Goal: Transaction & Acquisition: Purchase product/service

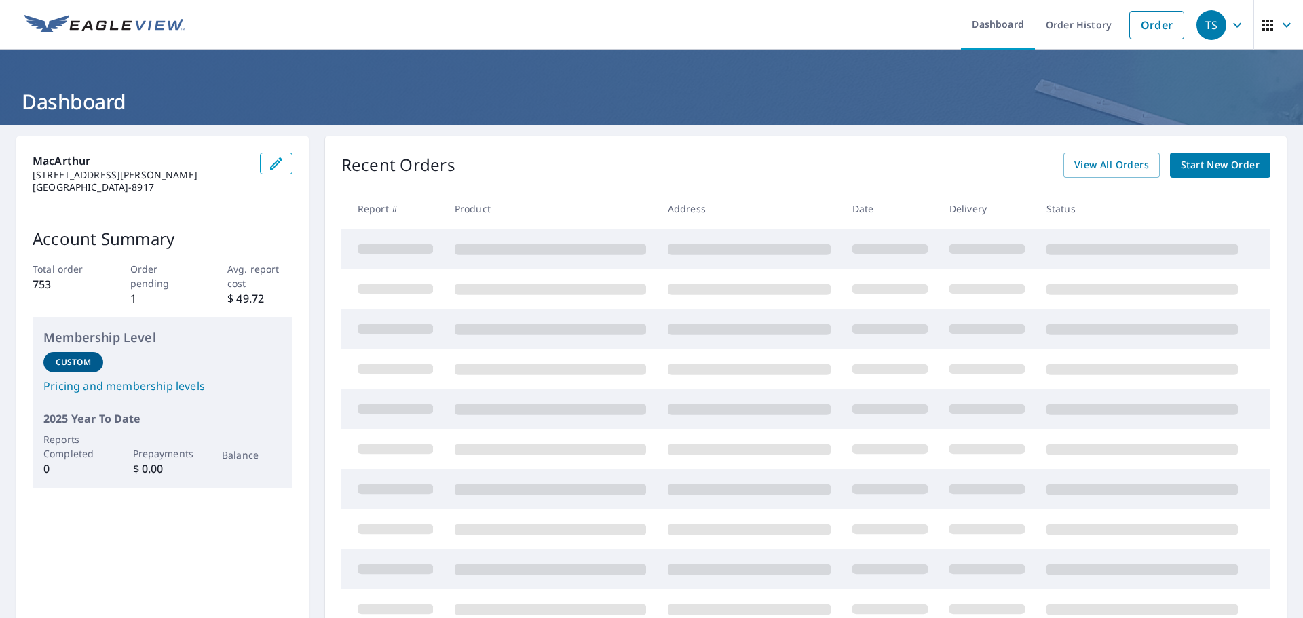
click at [1196, 163] on span "Start New Order" at bounding box center [1220, 165] width 79 height 17
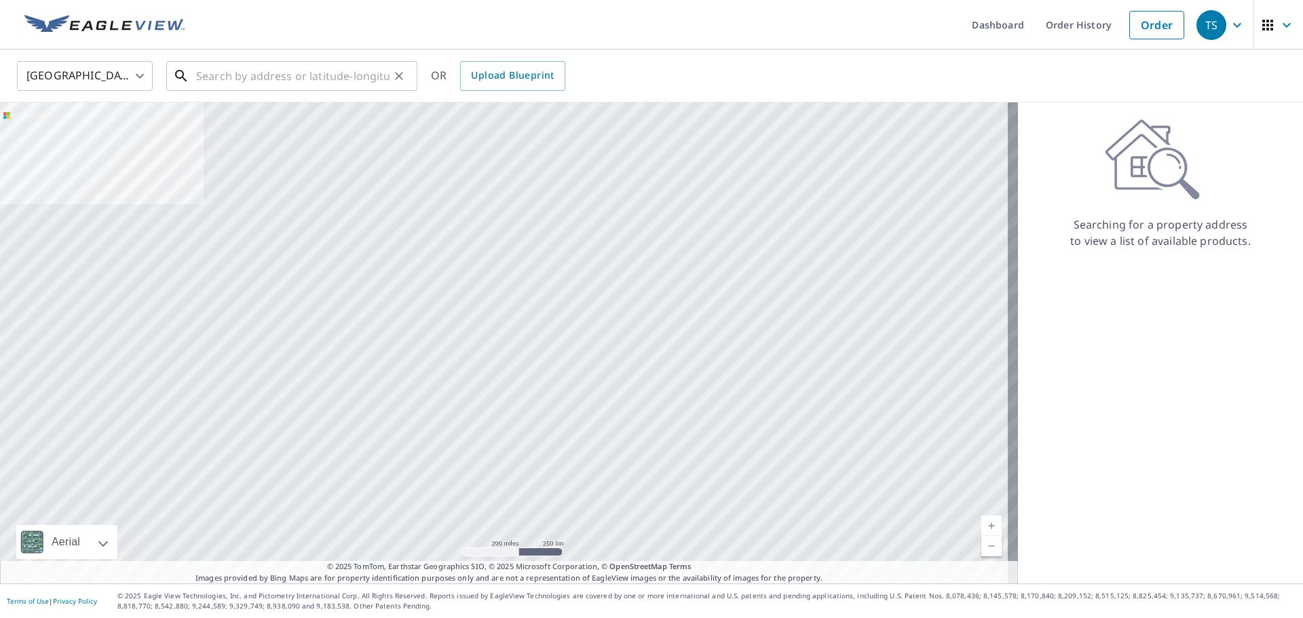
click at [288, 79] on input "text" at bounding box center [292, 76] width 193 height 38
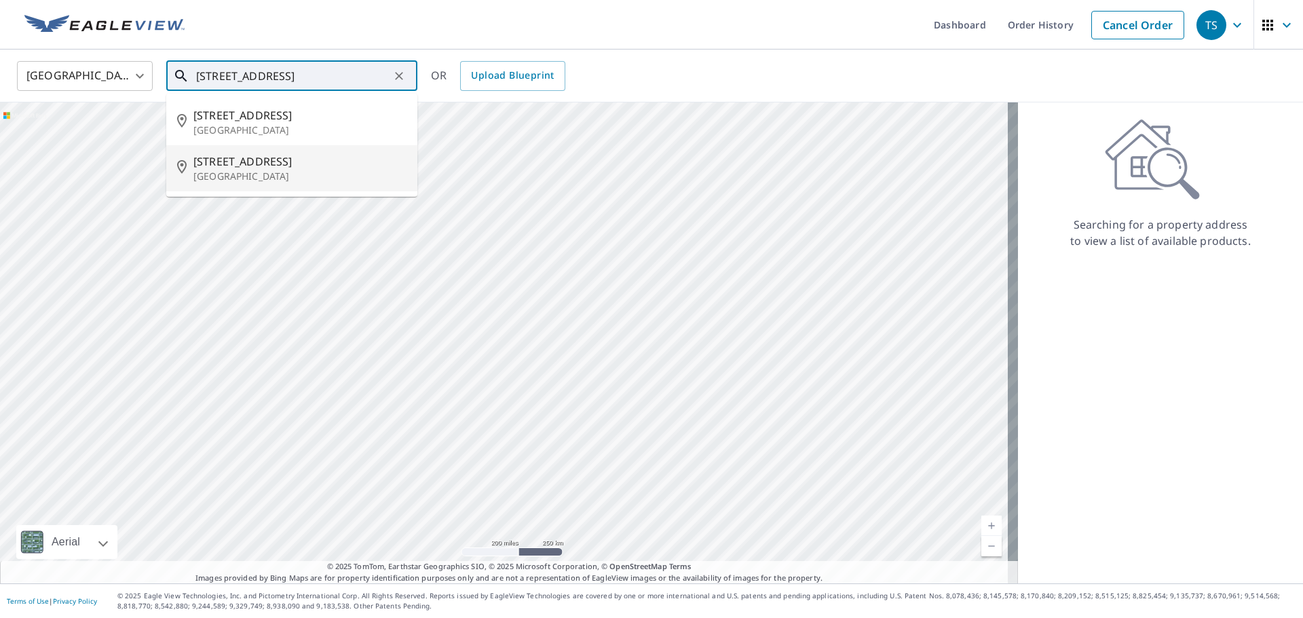
click at [226, 162] on span "[STREET_ADDRESS]" at bounding box center [299, 161] width 213 height 16
type input "[STREET_ADDRESS]"
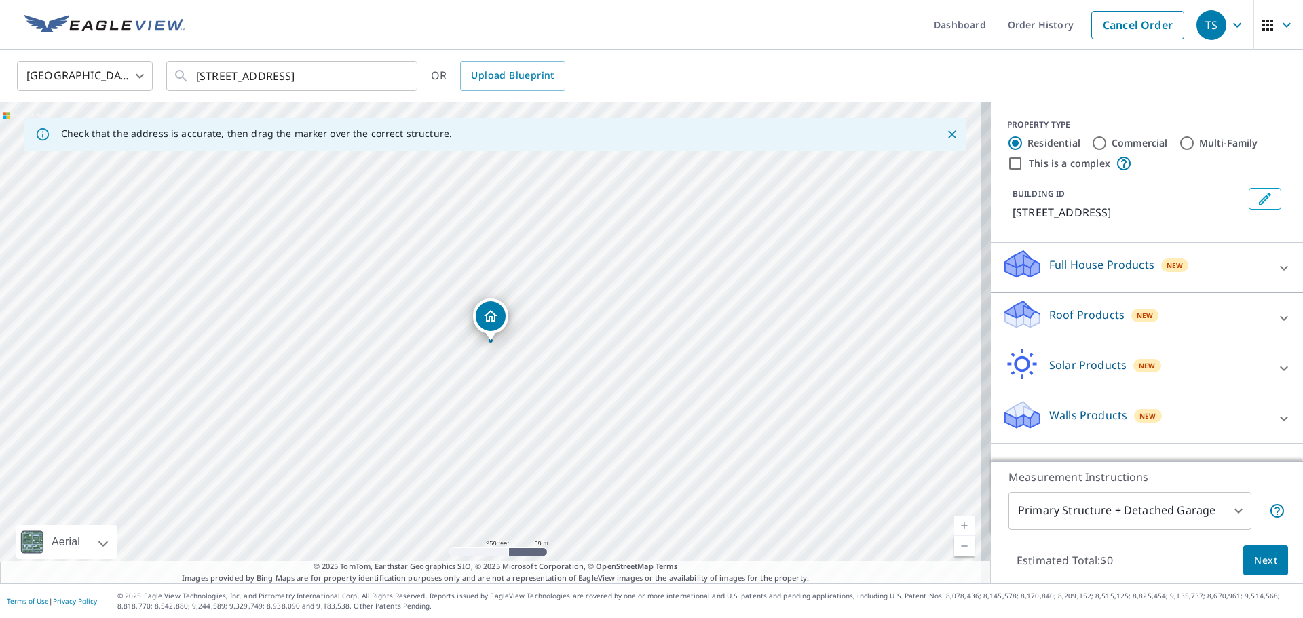
click at [1087, 311] on p "Roof Products" at bounding box center [1086, 315] width 75 height 16
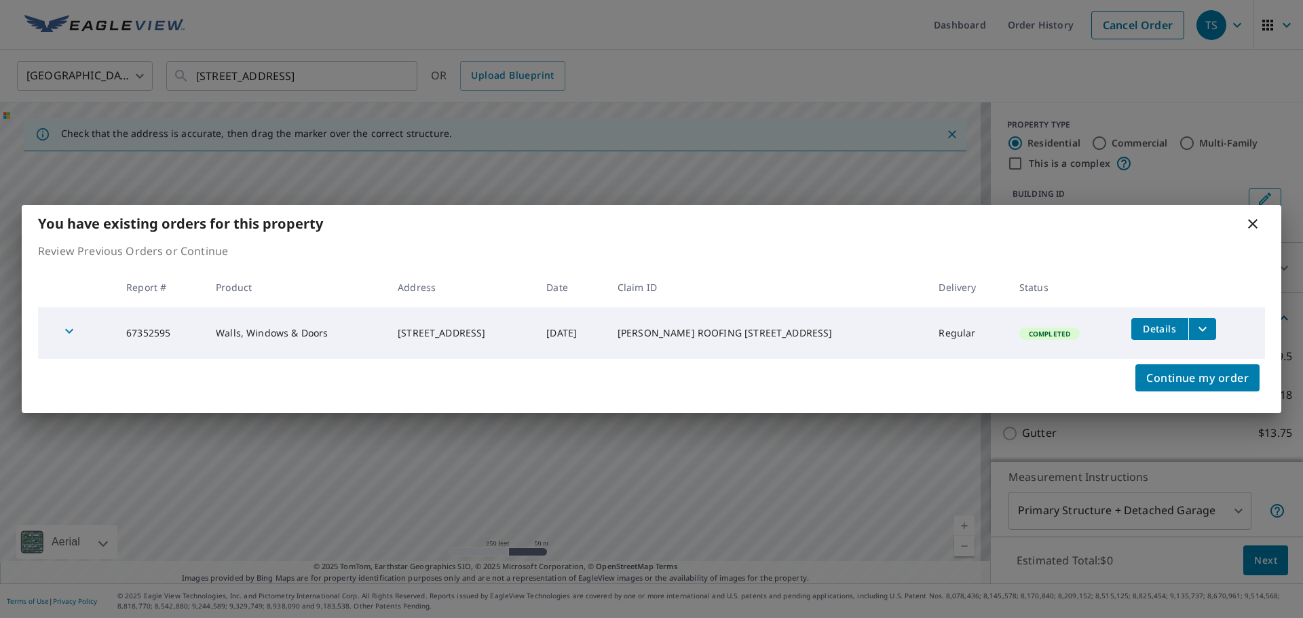
click at [993, 356] on td "Regular" at bounding box center [967, 333] width 80 height 52
click at [1263, 218] on div "You have existing orders for this property" at bounding box center [651, 223] width 1259 height 37
click at [1256, 222] on icon at bounding box center [1252, 224] width 16 height 16
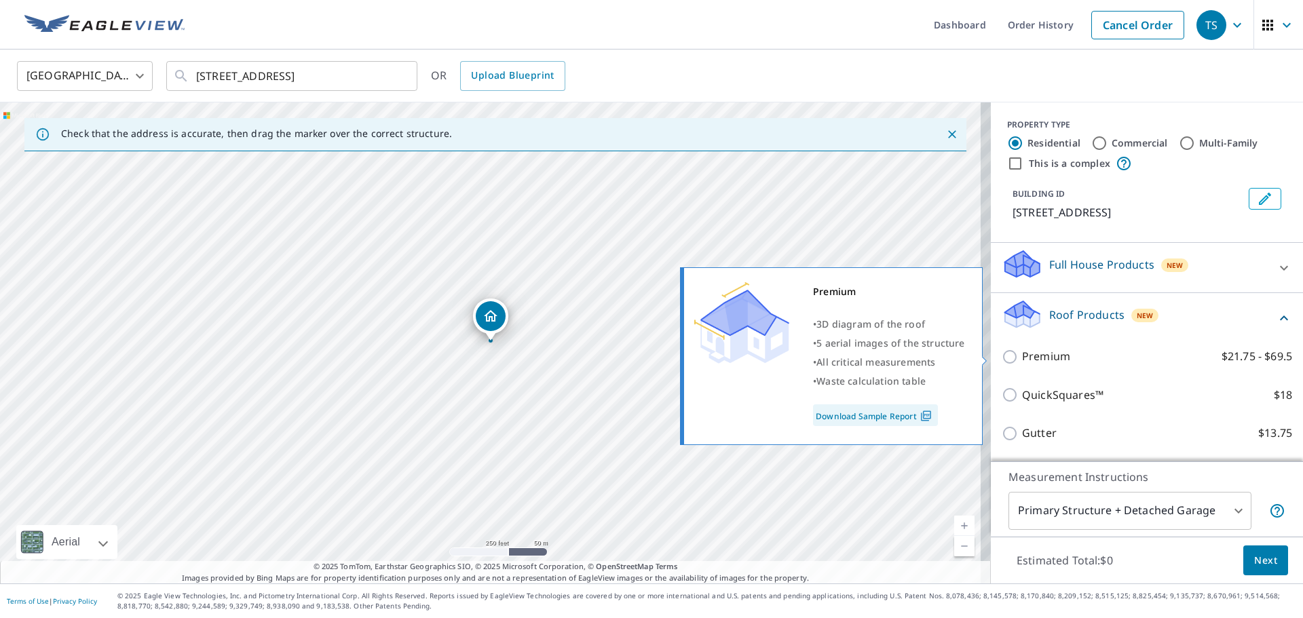
click at [1001, 356] on input "Premium $21.75 - $69.5" at bounding box center [1011, 357] width 20 height 16
checkbox input "true"
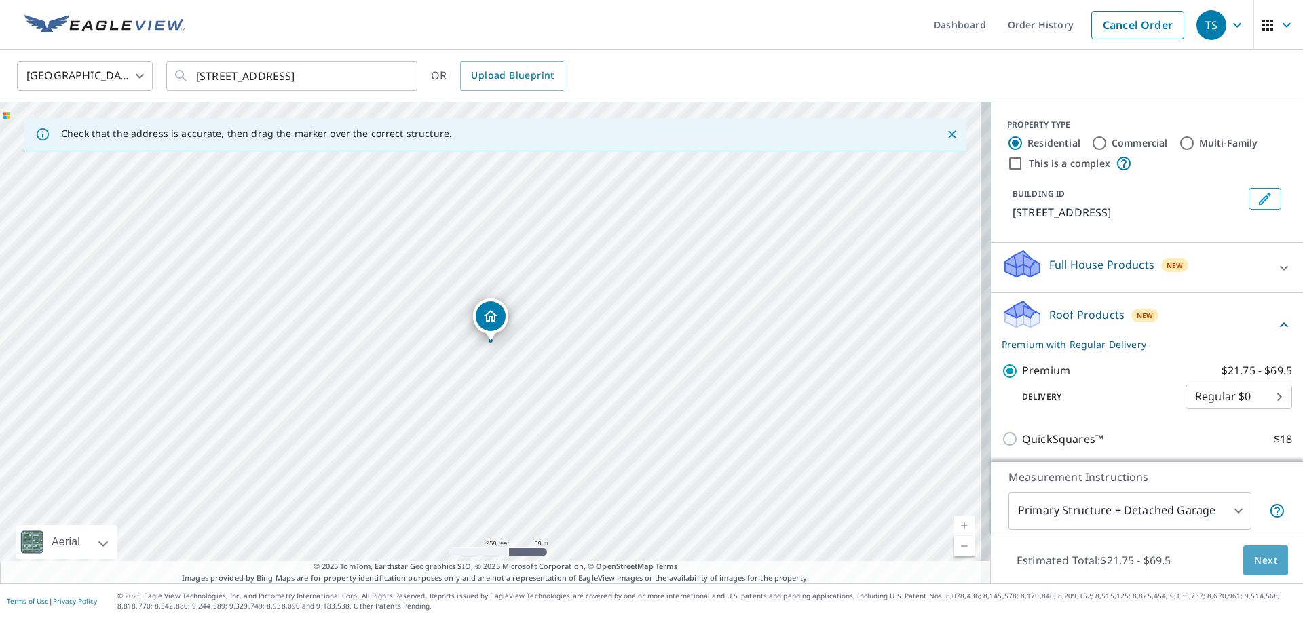
click at [1257, 562] on span "Next" at bounding box center [1265, 560] width 23 height 17
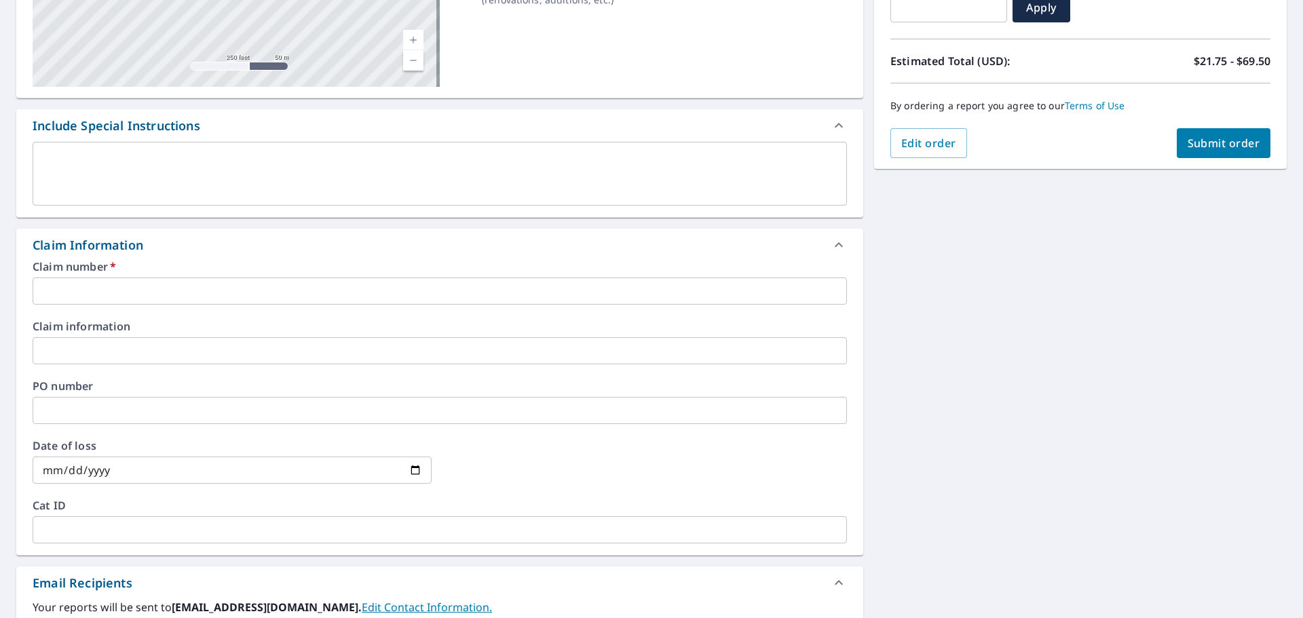
scroll to position [271, 0]
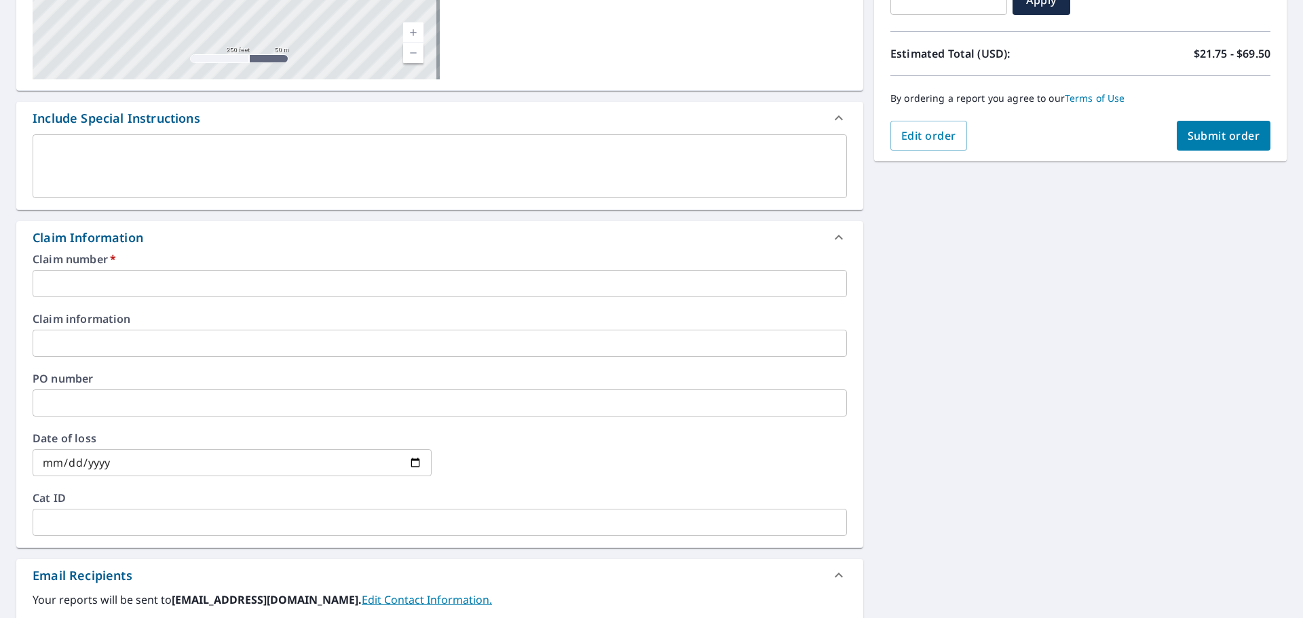
click at [43, 278] on input "text" at bounding box center [440, 283] width 814 height 27
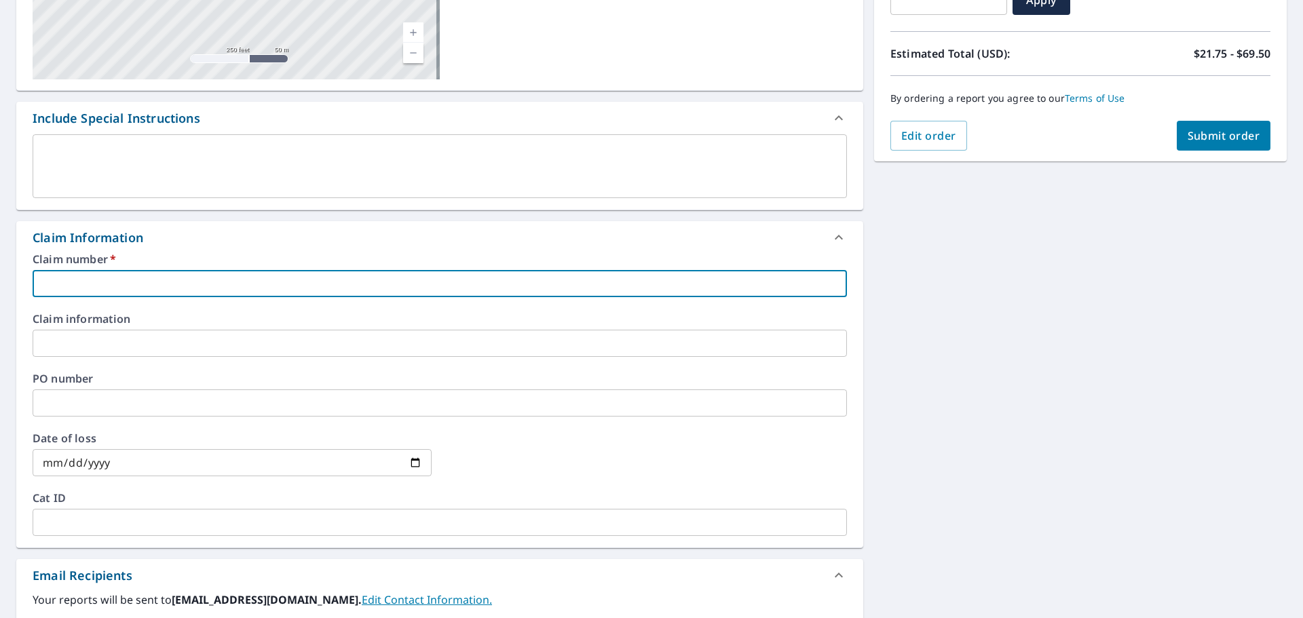
type input "[PERSON_NAME] ROOFING [STREET_ADDRESS] ROOF"
checkbox input "true"
type input "[PERSON_NAME] ROOFING [STREET_ADDRESS][PERSON_NAME] ROO"
checkbox input "true"
type input "[PERSON_NAME] ROOFING [STREET_ADDRESS][PERSON_NAME]"
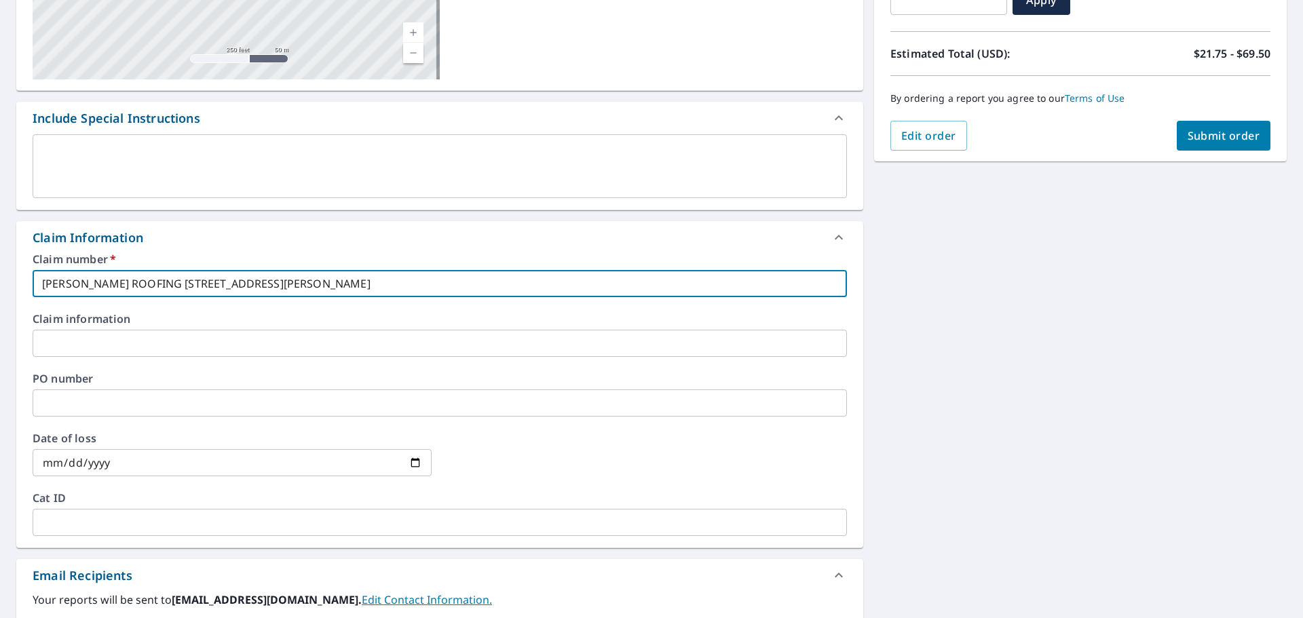
checkbox input "true"
type input "[PERSON_NAME] ROOFING [STREET_ADDRESS][PERSON_NAME]"
checkbox input "true"
type input "[PERSON_NAME] ROOFING [STREET_ADDRESS][PERSON_NAME]"
checkbox input "true"
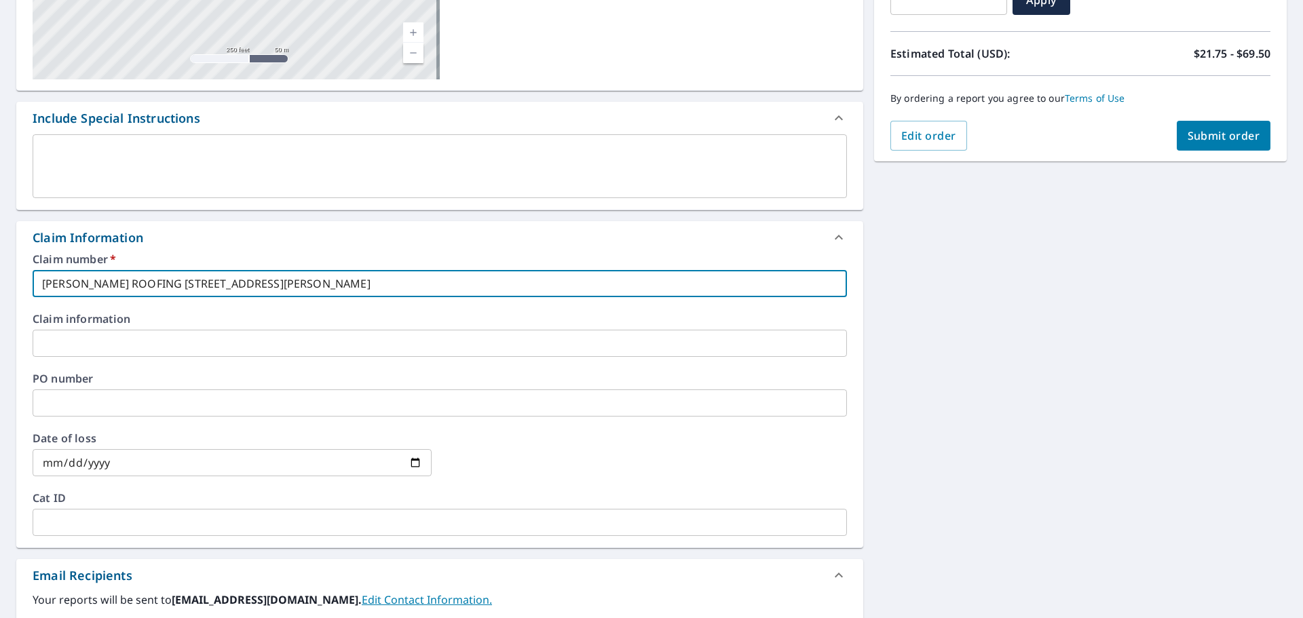
type input "[PERSON_NAME] ROOFING [STREET_ADDRESS] ANAMOSA, I"
checkbox input "true"
type input "[PERSON_NAME] ROOFING [STREET_ADDRESS] ANAMOSA,"
checkbox input "true"
type input "[PERSON_NAME] ROOFING [STREET_ADDRESS] ANAMOSA,"
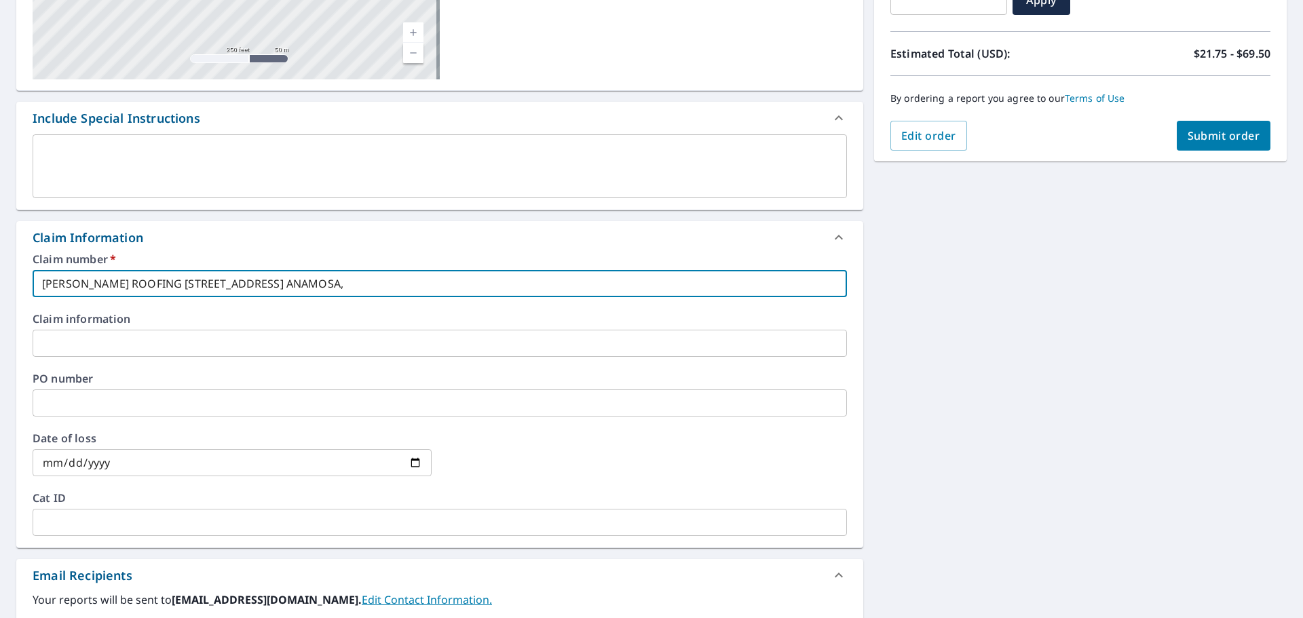
checkbox input "true"
type input "[PERSON_NAME] ROOFING [STREET_ADDRESS] ANAMOS"
checkbox input "true"
type input "[PERSON_NAME] ROOFING [STREET_ADDRESS][PERSON_NAME]"
checkbox input "true"
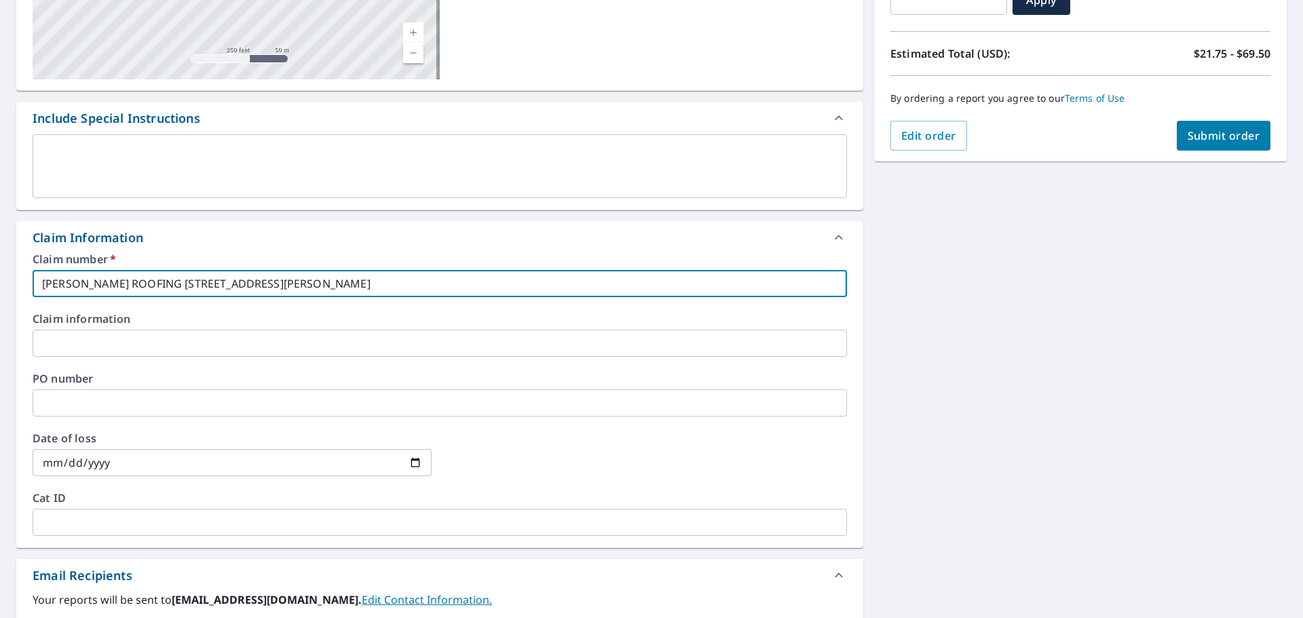
type input "[PERSON_NAME] ROOFING [STREET_ADDRESS][PERSON_NAME]"
checkbox input "true"
type input "[PERSON_NAME] ROOFING [STREET_ADDRESS][PERSON_NAME]"
checkbox input "true"
type input "[PERSON_NAME] ROOFING [STREET_ADDRESS]"
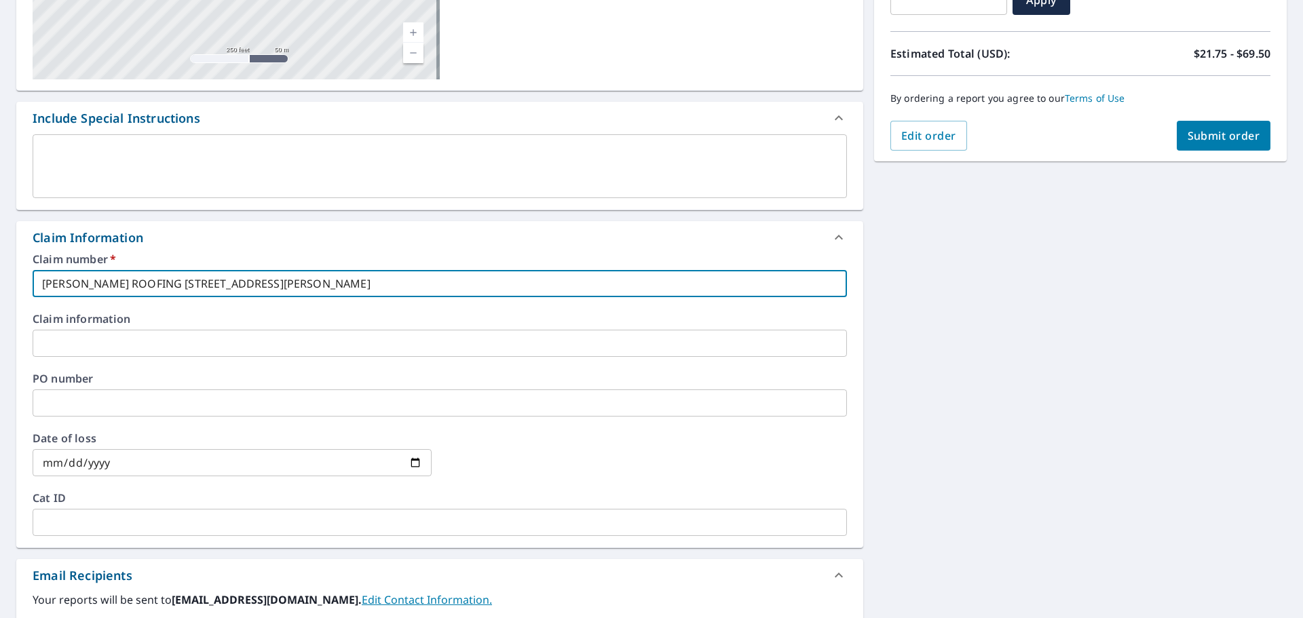
checkbox input "true"
type input "[PERSON_NAME] ROOFING [STREET_ADDRESS]"
checkbox input "true"
type input "[PERSON_NAME] ROOFING [STREET_ADDRESS]"
checkbox input "true"
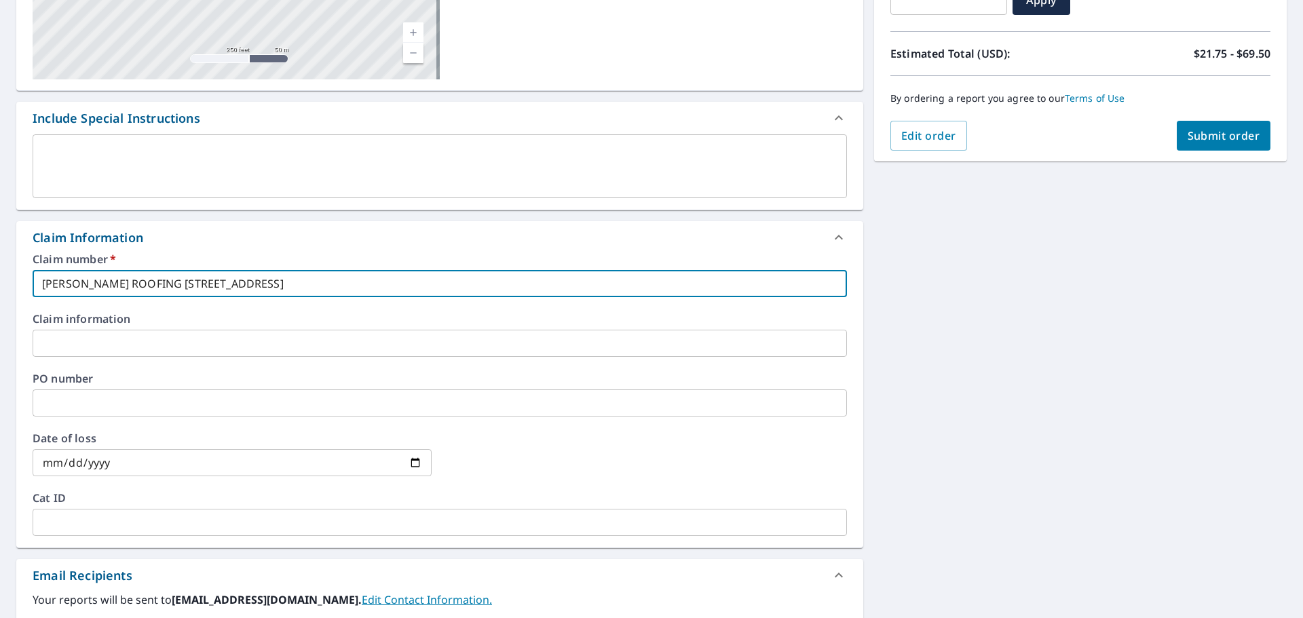
type input "[PERSON_NAME] ROOFING [STREET_ADDRESS]"
checkbox input "true"
type input "[PERSON_NAME] ROOFING [GEOGRAPHIC_DATA] D"
checkbox input "true"
type input "[PERSON_NAME] ROOFING [GEOGRAPHIC_DATA]"
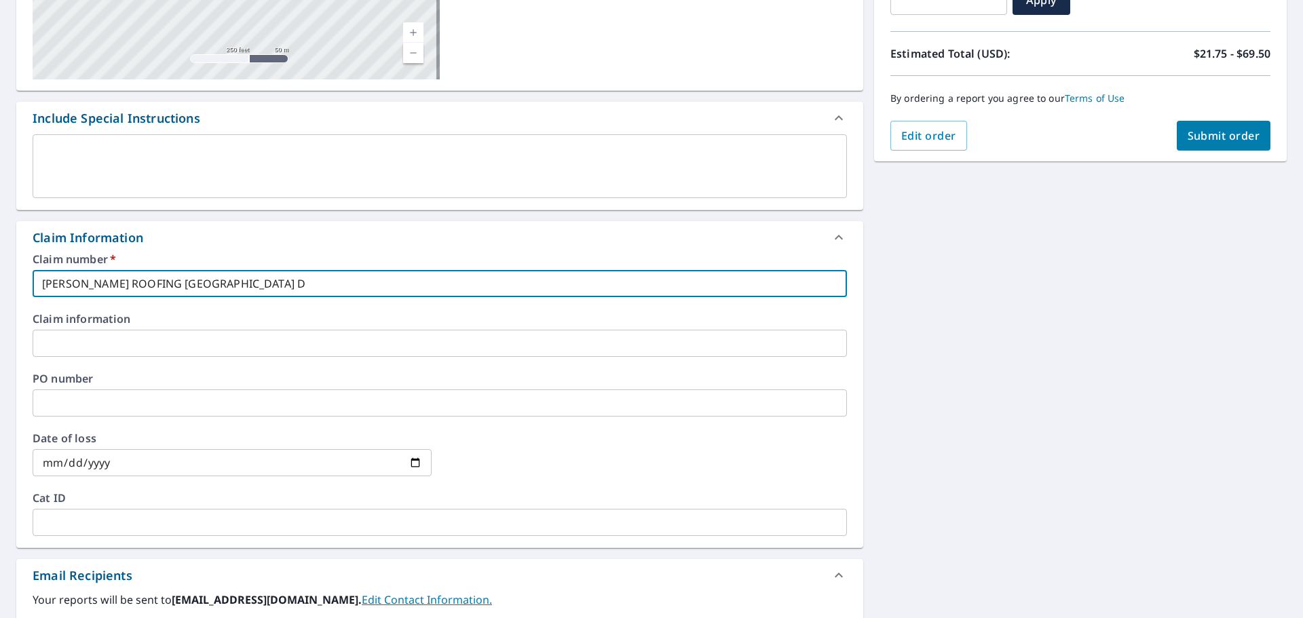
checkbox input "true"
type input "[PERSON_NAME] ROOFING [GEOGRAPHIC_DATA]"
checkbox input "true"
type input "[PERSON_NAME] ROOFING 1701 MEADOWVIEW RIDG"
checkbox input "true"
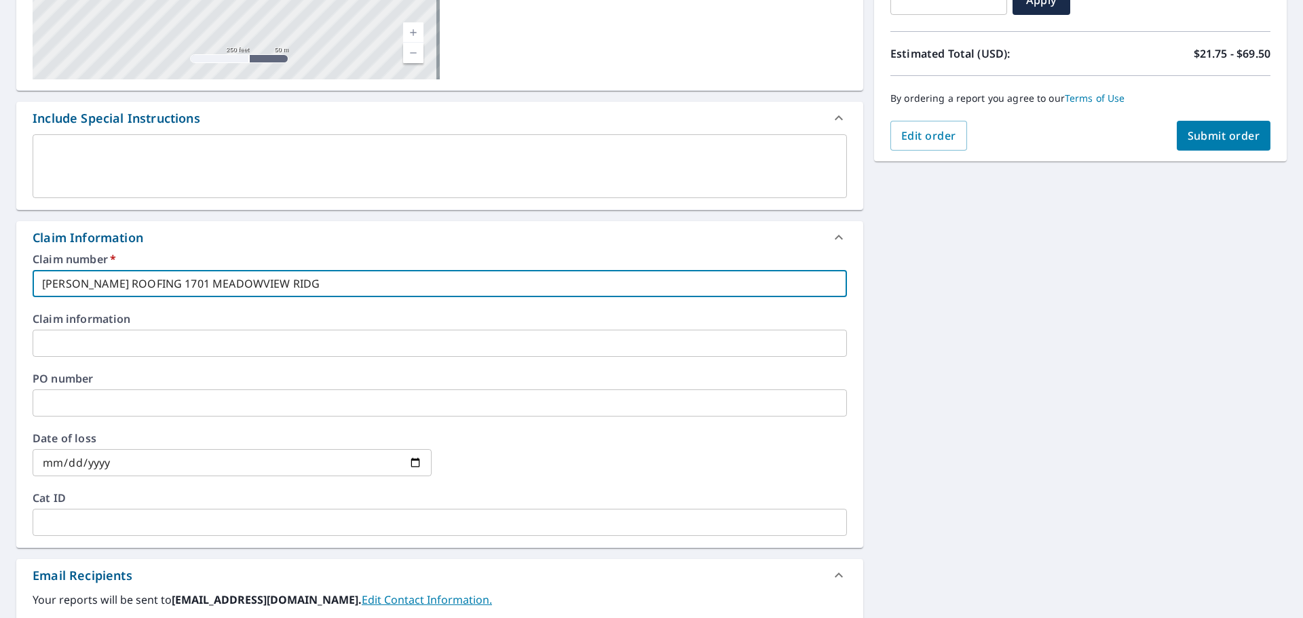
type input "[PERSON_NAME] ROOFING [GEOGRAPHIC_DATA]"
checkbox input "true"
type input "[PERSON_NAME] ROOFING [GEOGRAPHIC_DATA]"
checkbox input "true"
type input "[PERSON_NAME] ROOFING [STREET_ADDRESS]"
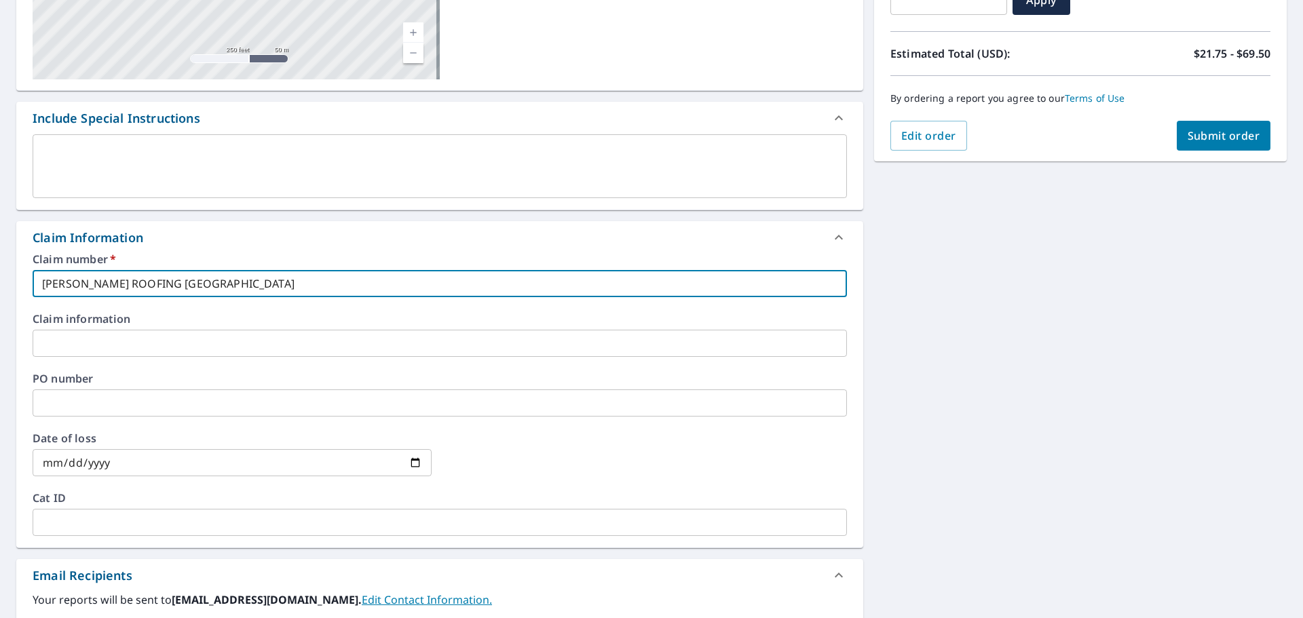
checkbox input "true"
type input "[PERSON_NAME] ROOFING [GEOGRAPHIC_DATA]"
checkbox input "true"
type input "[PERSON_NAME] ROOFING [GEOGRAPHIC_DATA]"
checkbox input "true"
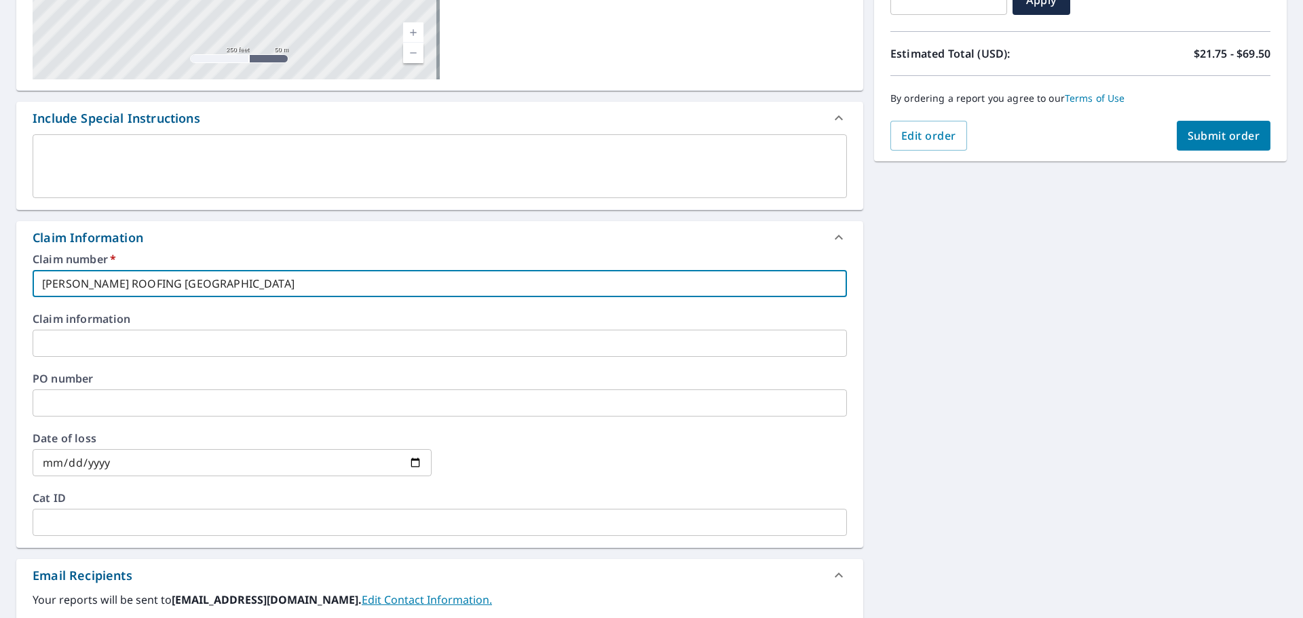
type input "[PERSON_NAME] ROOFING 1701 [GEOGRAPHIC_DATA]"
checkbox input "true"
type input "[PERSON_NAME] ROOFING 1701 MEADOWVI"
checkbox input "true"
type input "[PERSON_NAME] ROOFING 1701 MEADOWV"
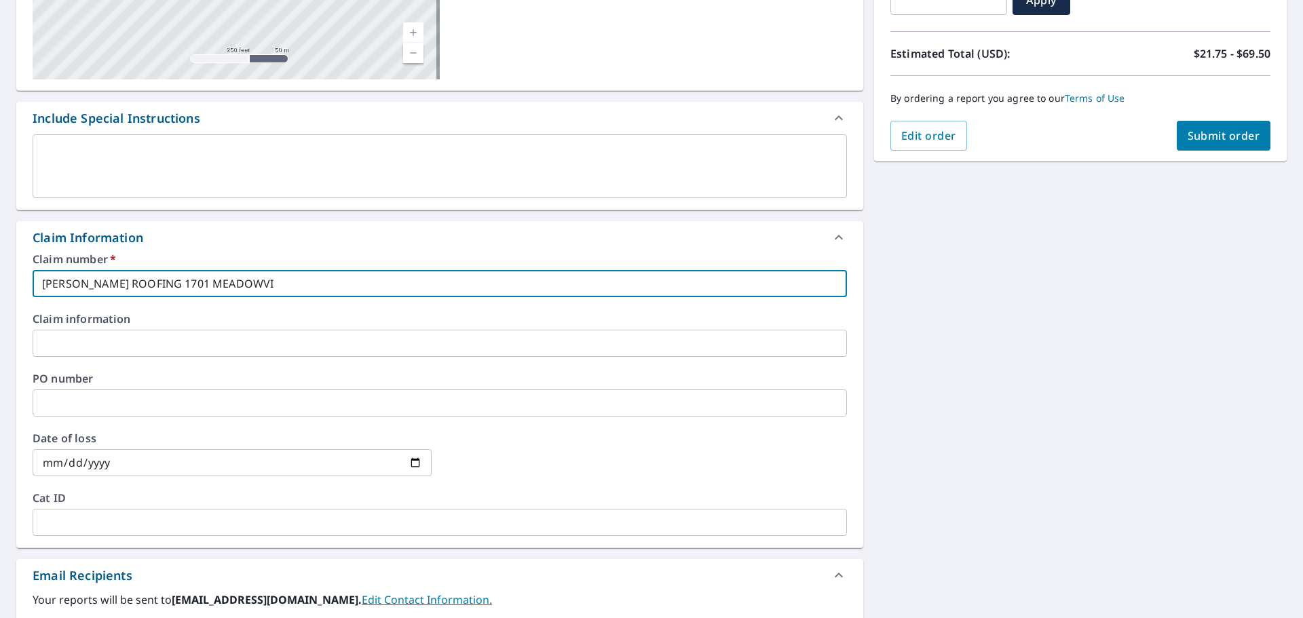
checkbox input "true"
type input "[PERSON_NAME] ROOFING 1701 MEADOW"
checkbox input "true"
type input "[PERSON_NAME] ROOFING 1701 MEADO"
checkbox input "true"
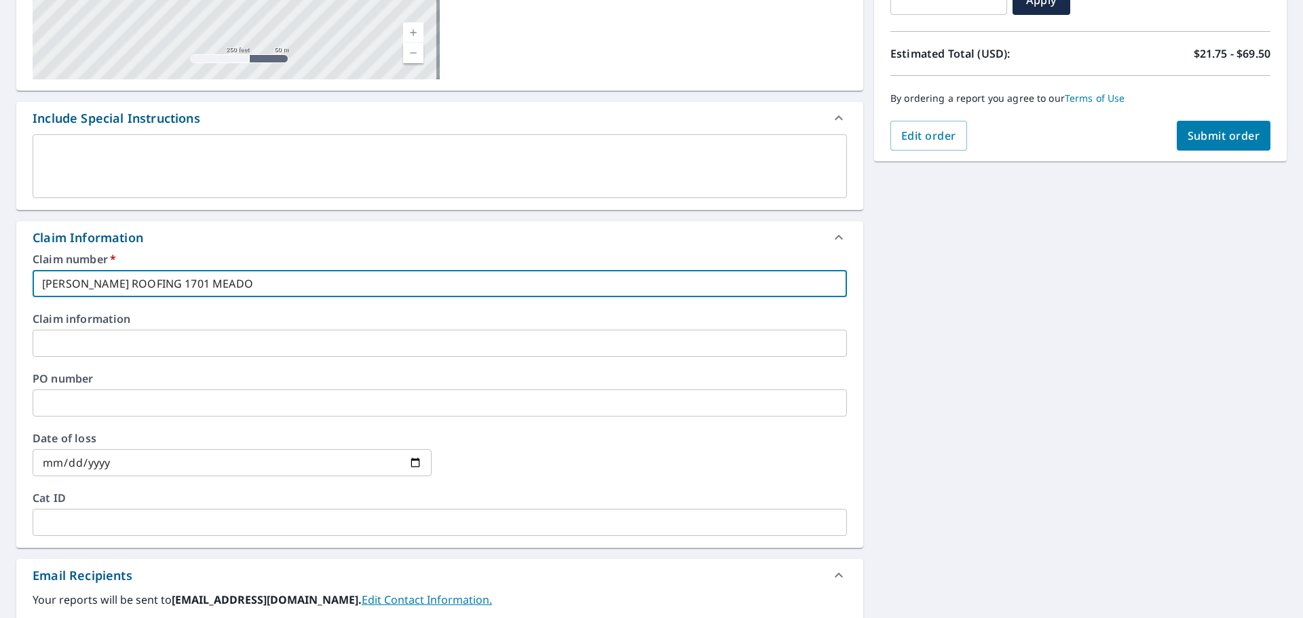
type input "[PERSON_NAME] ROOFING 1701 [PERSON_NAME]"
checkbox input "true"
type input "[PERSON_NAME] ROOFING 1701 MEA"
checkbox input "true"
type input "[PERSON_NAME] ROOFING 1701 ME"
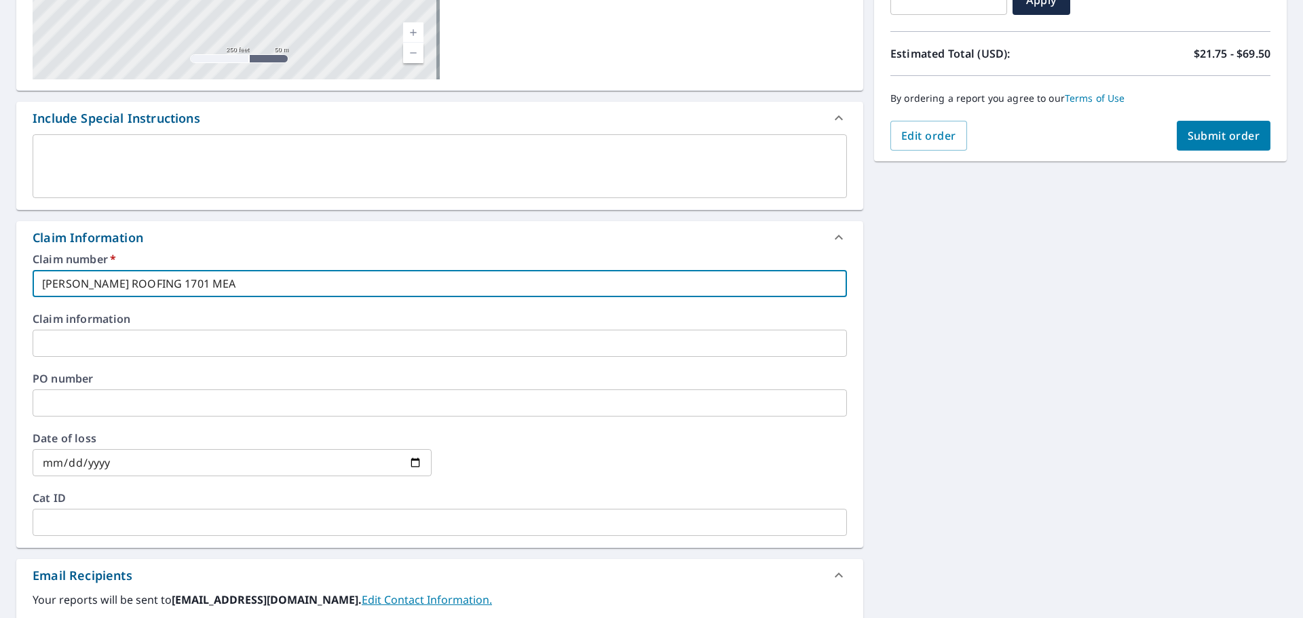
checkbox input "true"
type input "[PERSON_NAME] ROOFING 1701 M"
checkbox input "true"
type input "[PERSON_NAME] ROOFING 1701"
checkbox input "true"
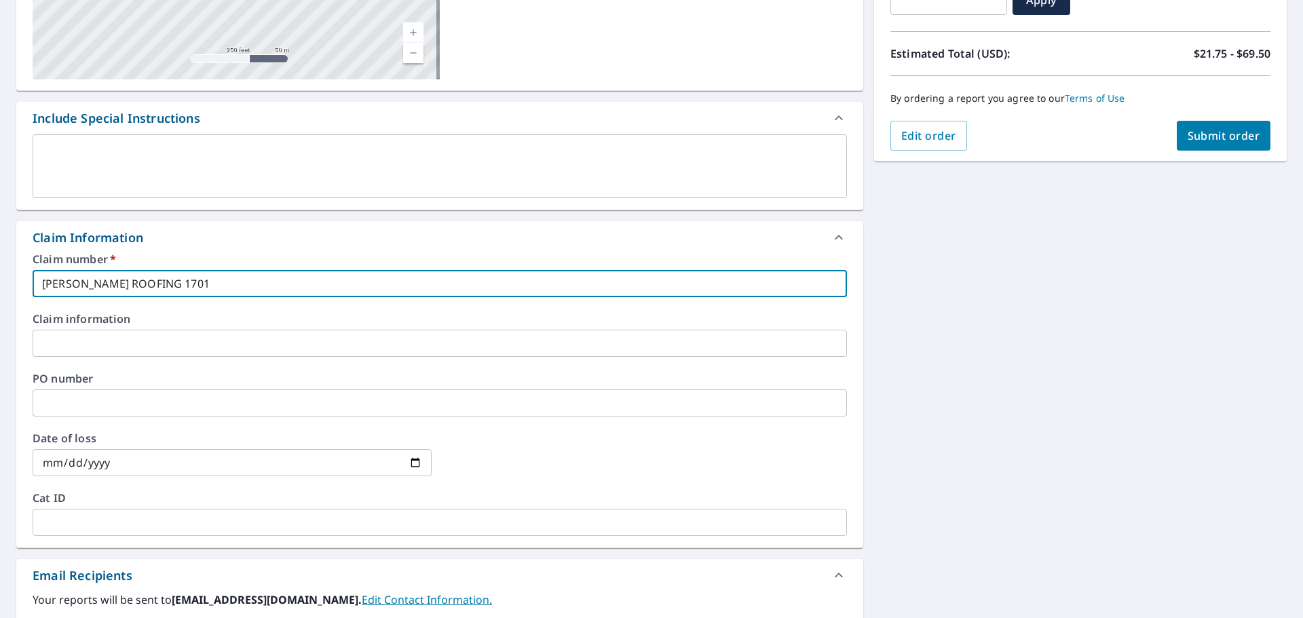
type input "[PERSON_NAME] ROOFING 1701"
checkbox input "true"
type input "[PERSON_NAME] ROOFING 170"
checkbox input "true"
type input "[PERSON_NAME] ROOFING 17"
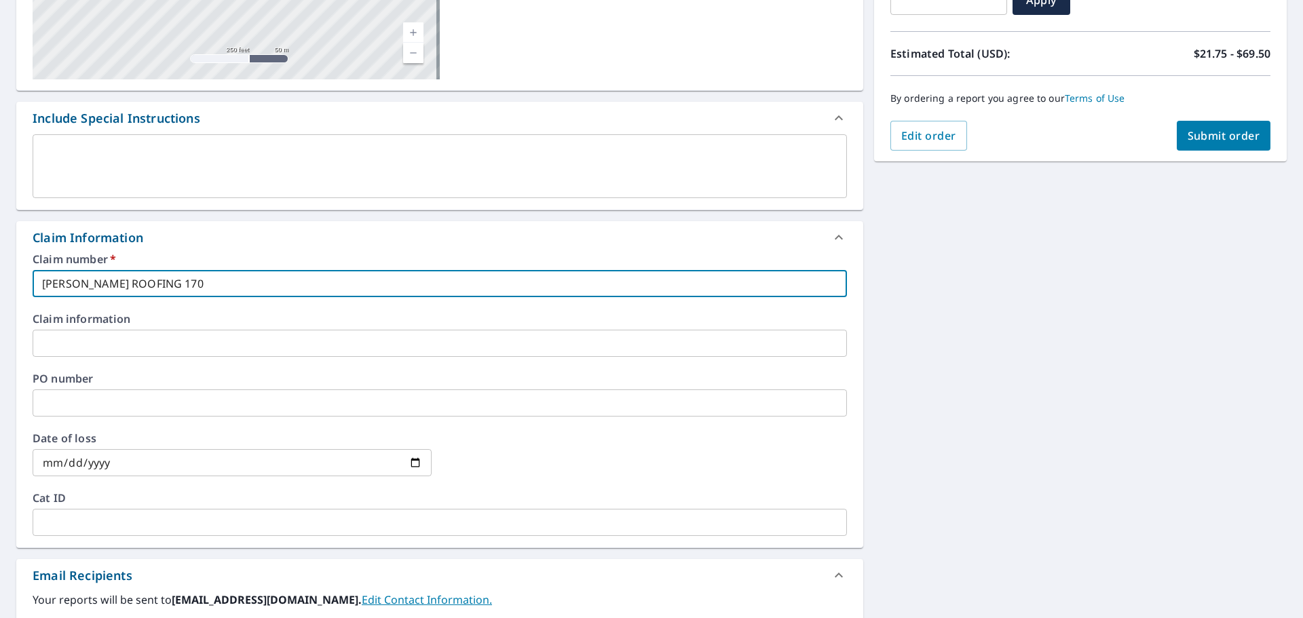
checkbox input "true"
type input "[PERSON_NAME] ROOFING 1"
checkbox input "true"
type input "[PERSON_NAME] ROOFING"
checkbox input "true"
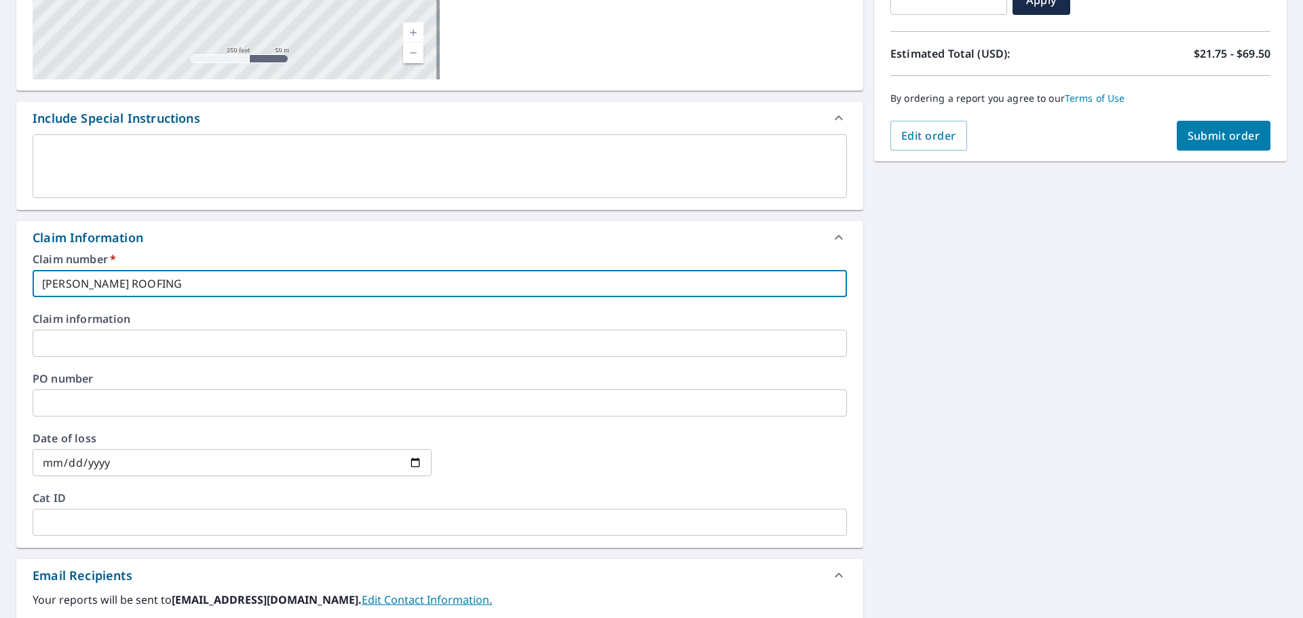
type input "[PERSON_NAME] ROOFING"
checkbox input "true"
type input "[PERSON_NAME] ROOFIN"
checkbox input "true"
type input "[PERSON_NAME] ROOFI"
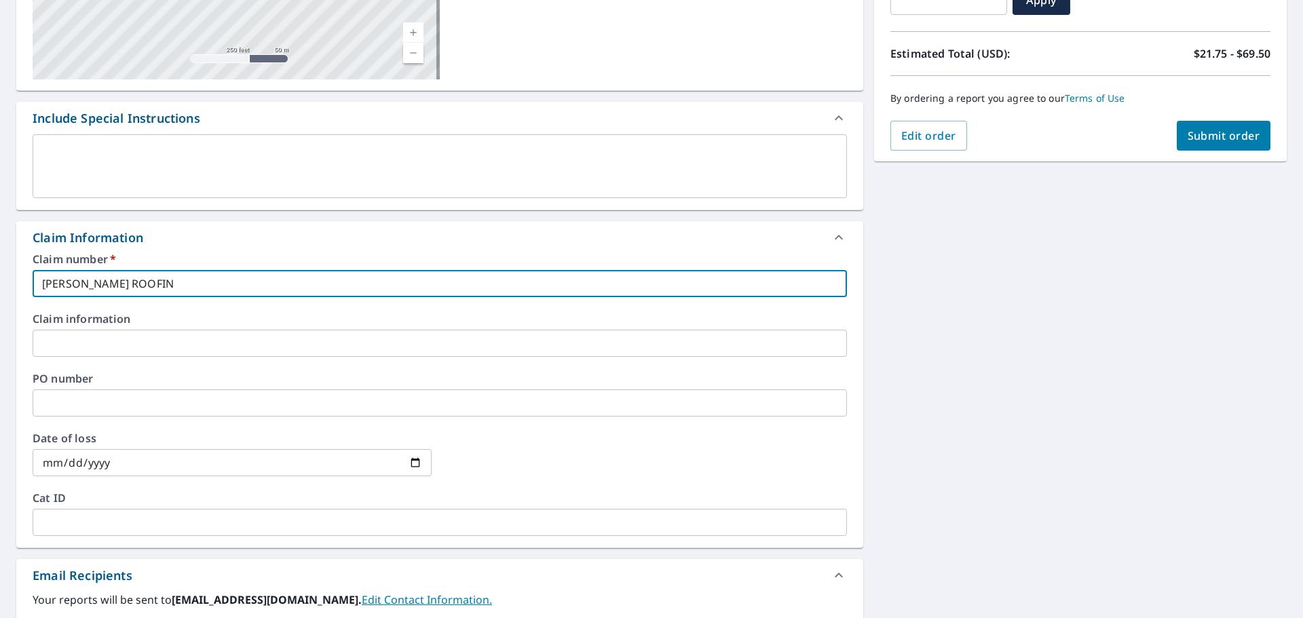
checkbox input "true"
type input "[PERSON_NAME] ROOF"
checkbox input "true"
type input "[PERSON_NAME] ROO"
checkbox input "true"
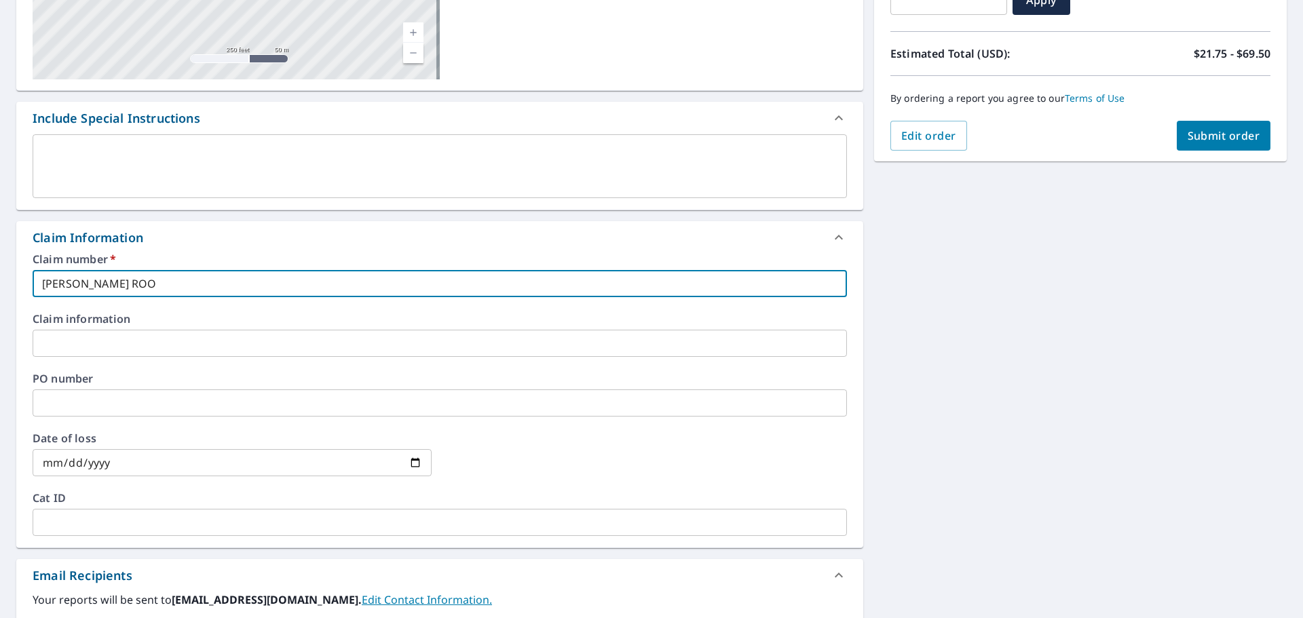
type input "[PERSON_NAME]"
checkbox input "true"
type input "[PERSON_NAME] R"
checkbox input "true"
type input "[PERSON_NAME]"
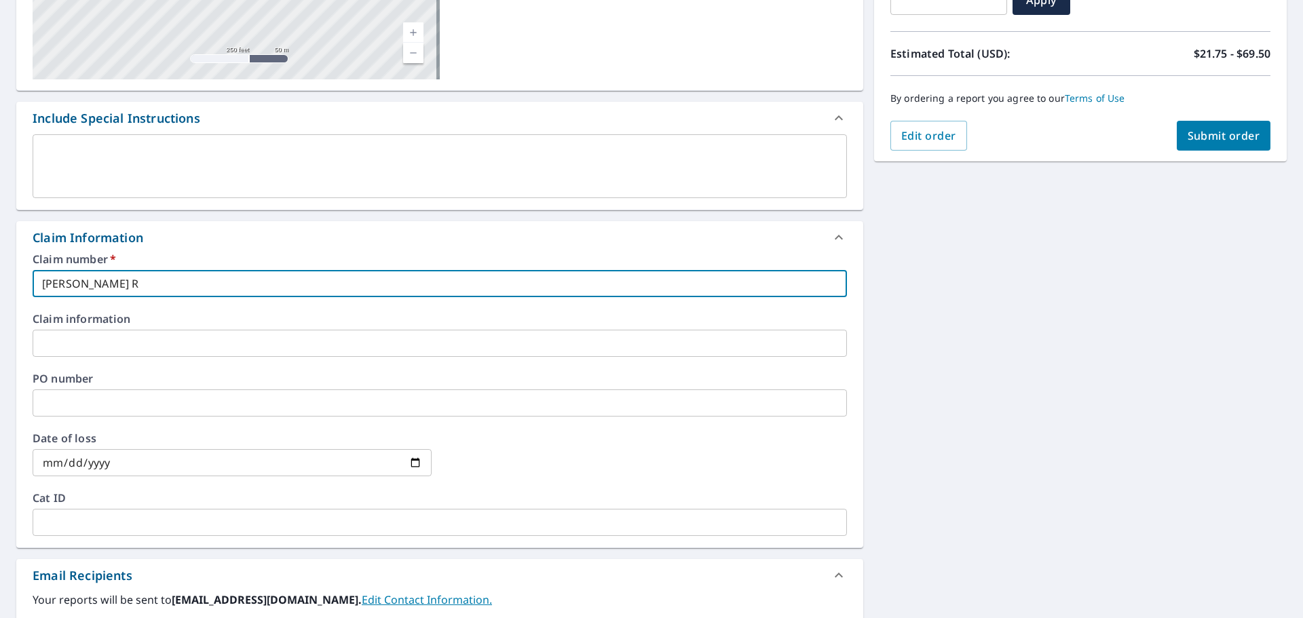
checkbox input "true"
type input "[PERSON_NAME]"
checkbox input "true"
type input "[PERSON_NAME]'"
checkbox input "true"
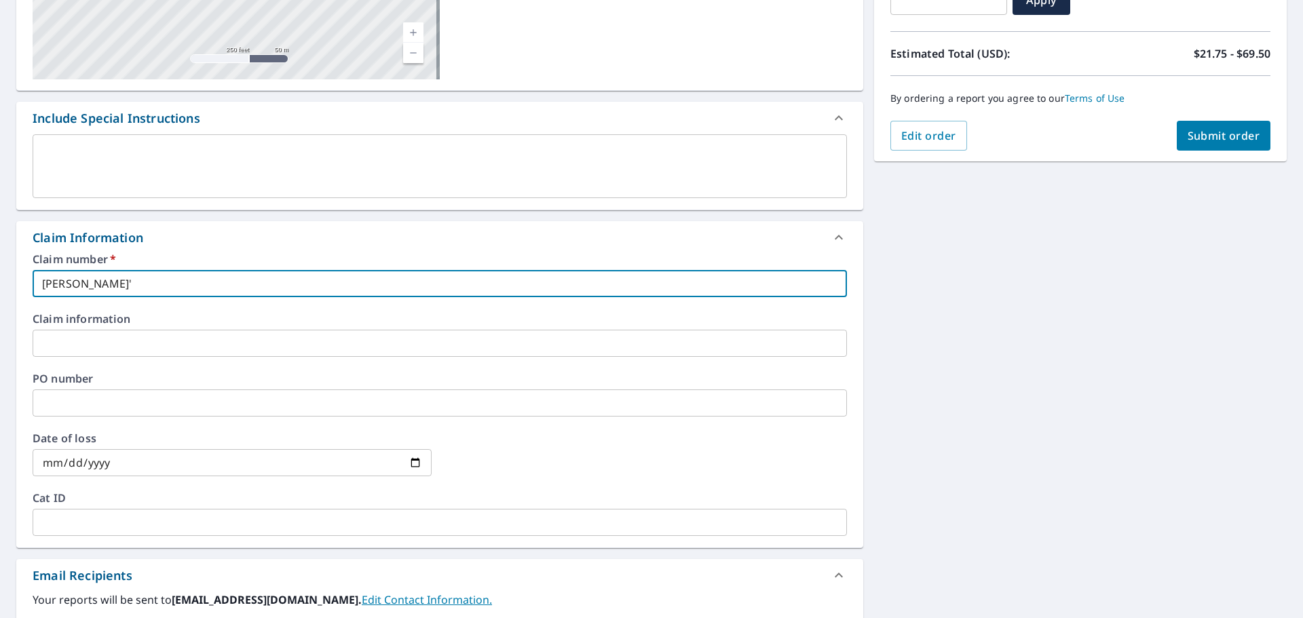
type input "[PERSON_NAME]"
checkbox input "true"
type input "HENR"
checkbox input "true"
type input "HEN"
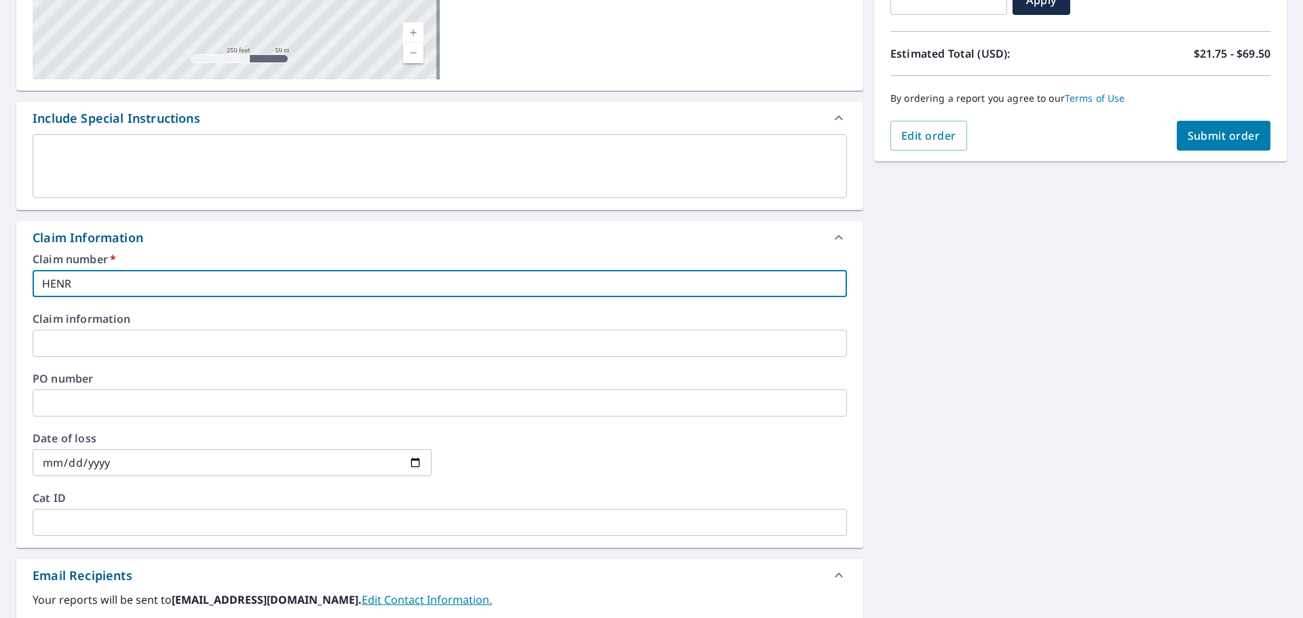
checkbox input "true"
type input "HE"
checkbox input "true"
type input "H"
checkbox input "true"
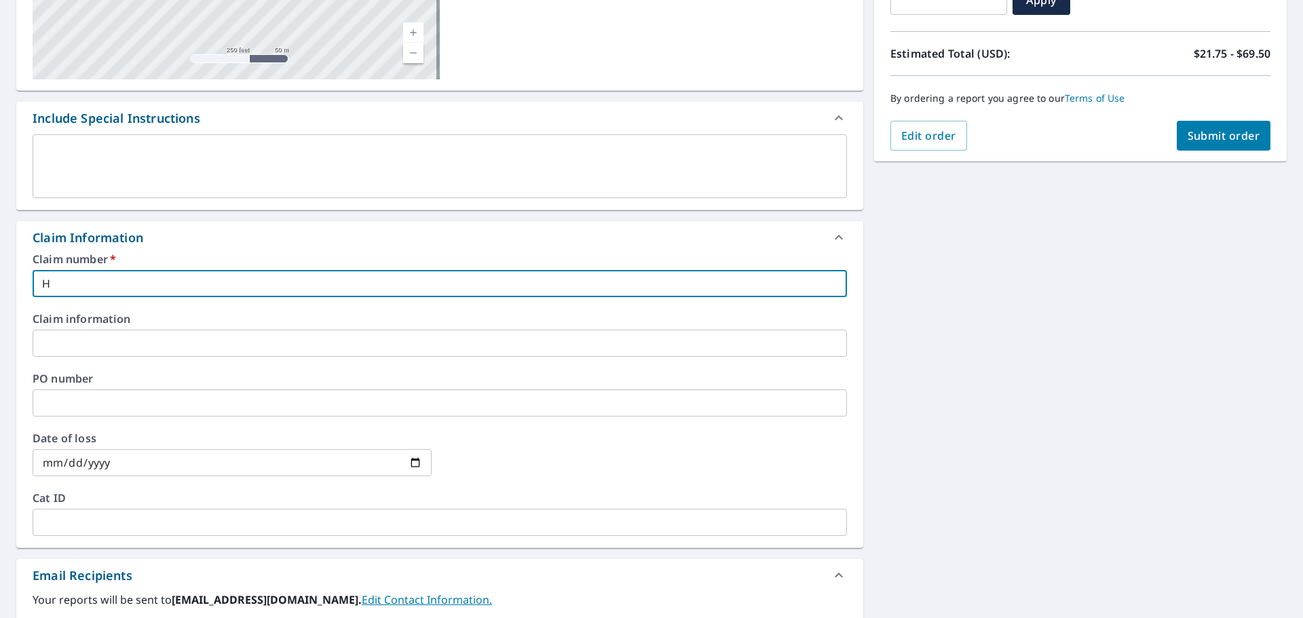
checkbox input "true"
click at [92, 282] on input "text" at bounding box center [440, 283] width 814 height 27
type input "[PERSON_NAME] ROOFING [STREET_ADDRESS] ROOF"
checkbox input "true"
click at [419, 288] on input "[PERSON_NAME] ROOFING [STREET_ADDRESS] ROOF" at bounding box center [440, 283] width 814 height 27
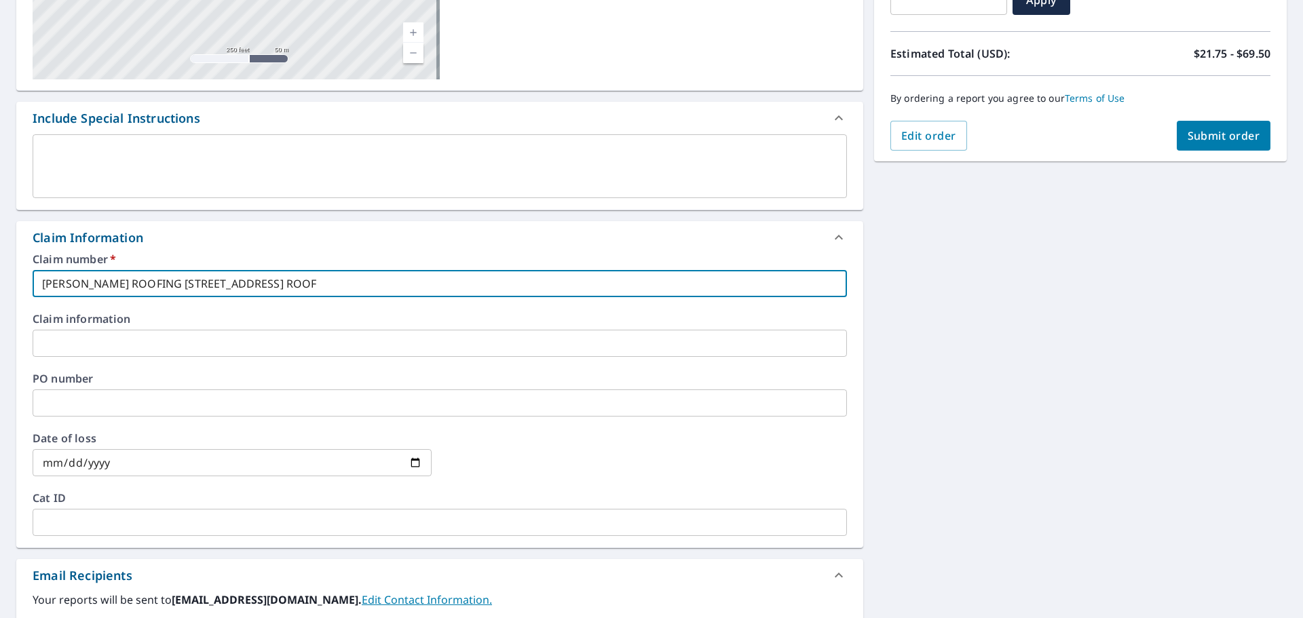
click at [373, 284] on input "[PERSON_NAME] ROOFING [STREET_ADDRESS] ROOF" at bounding box center [440, 283] width 814 height 27
click at [356, 284] on input "[PERSON_NAME] ROOFING [STREET_ADDRESS] ROOF" at bounding box center [440, 283] width 814 height 27
type input "[PERSON_NAME] ROOFING [STREET_ADDRESS][PERSON_NAME] ROOF"
checkbox input "true"
type input "[PERSON_NAME] ROOFING [STREET_ADDRESS][PERSON_NAME] ROOF"
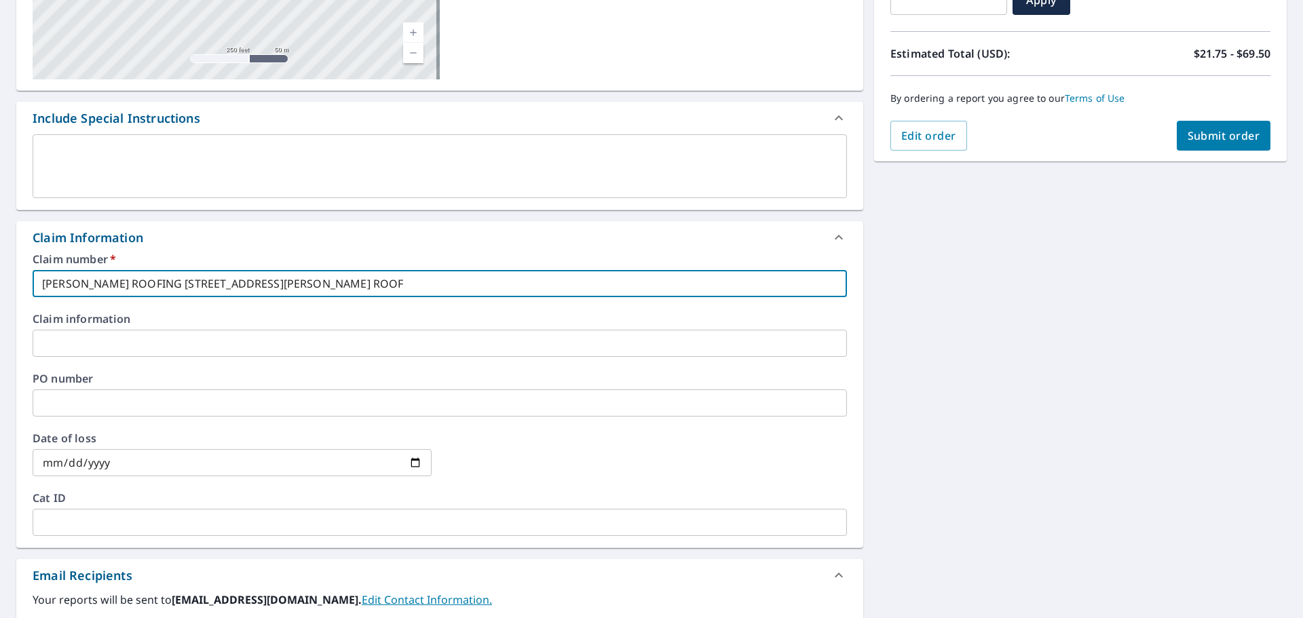
checkbox input "true"
type input "[PERSON_NAME] ROOFING [STREET_ADDRESS] ROOF"
checkbox input "true"
type input "[PERSON_NAME] ROOFING [STREET_ADDRESS][PERSON_NAME] ROOF"
checkbox input "true"
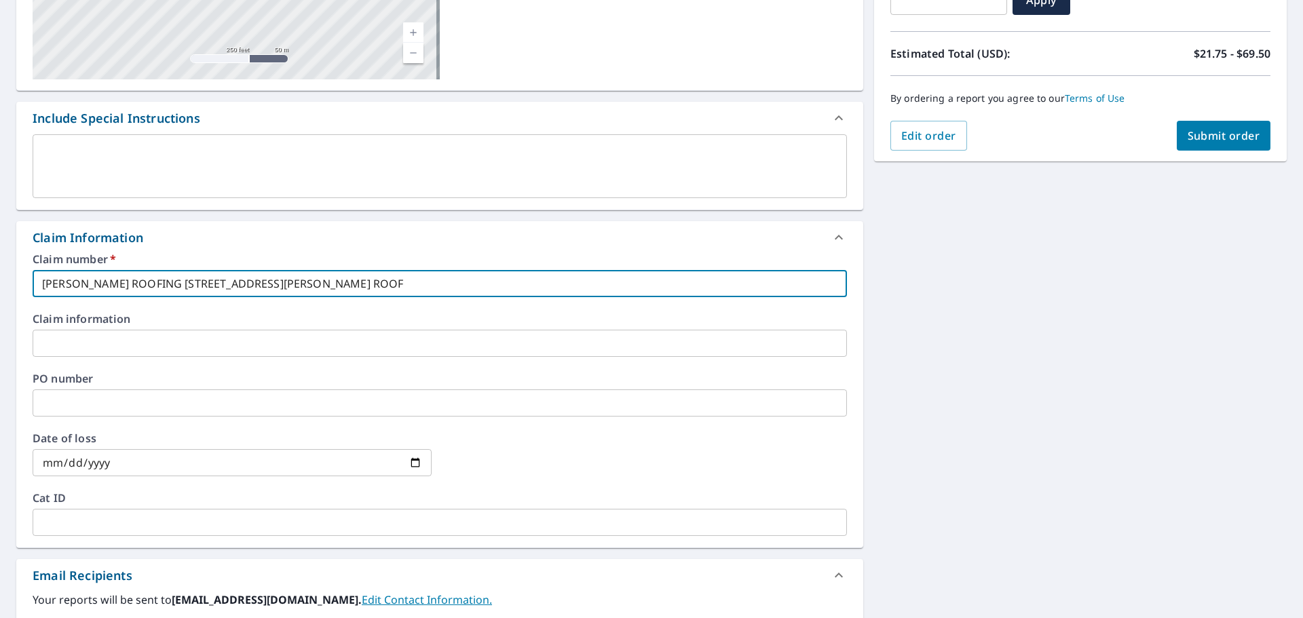
type input "[PERSON_NAME] ROOFING [STREET_ADDRESS] ROOF"
checkbox input "true"
type input "[PERSON_NAME] ROOFING [STREET_ADDRESS] ROOF"
checkbox input "true"
type input "[PERSON_NAME] ROOFING [STREET_ADDRESS] ROOF"
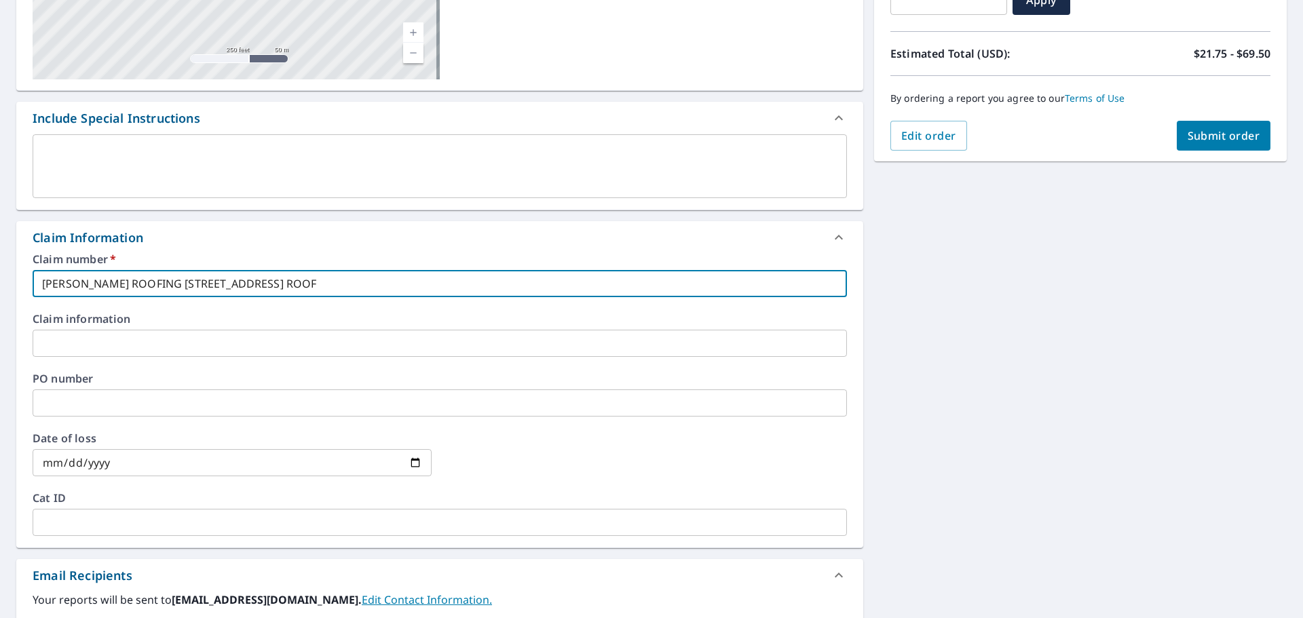
checkbox input "true"
type input "[PERSON_NAME] ROOFING [STREET_ADDRESS] ROOF"
checkbox input "true"
type input "[PERSON_NAME] ROOFING [STREET_ADDRESS] ROOF"
checkbox input "true"
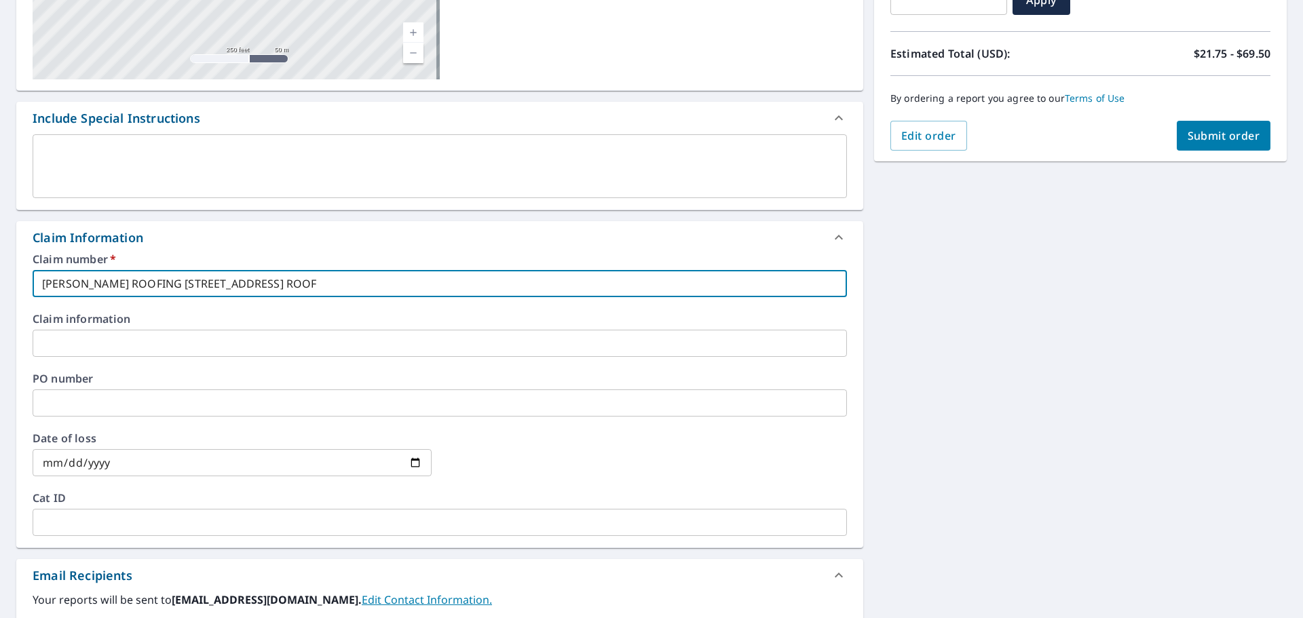
type input "[PERSON_NAME] ROOFING [STREET_ADDRESS] ROOF"
checkbox input "true"
type input "[PERSON_NAME] ROOFING [STREET_ADDRESS] ROOF"
checkbox input "true"
type input "[PERSON_NAME] ROOFING [GEOGRAPHIC_DATA], [GEOGRAPHIC_DATA] ROOF"
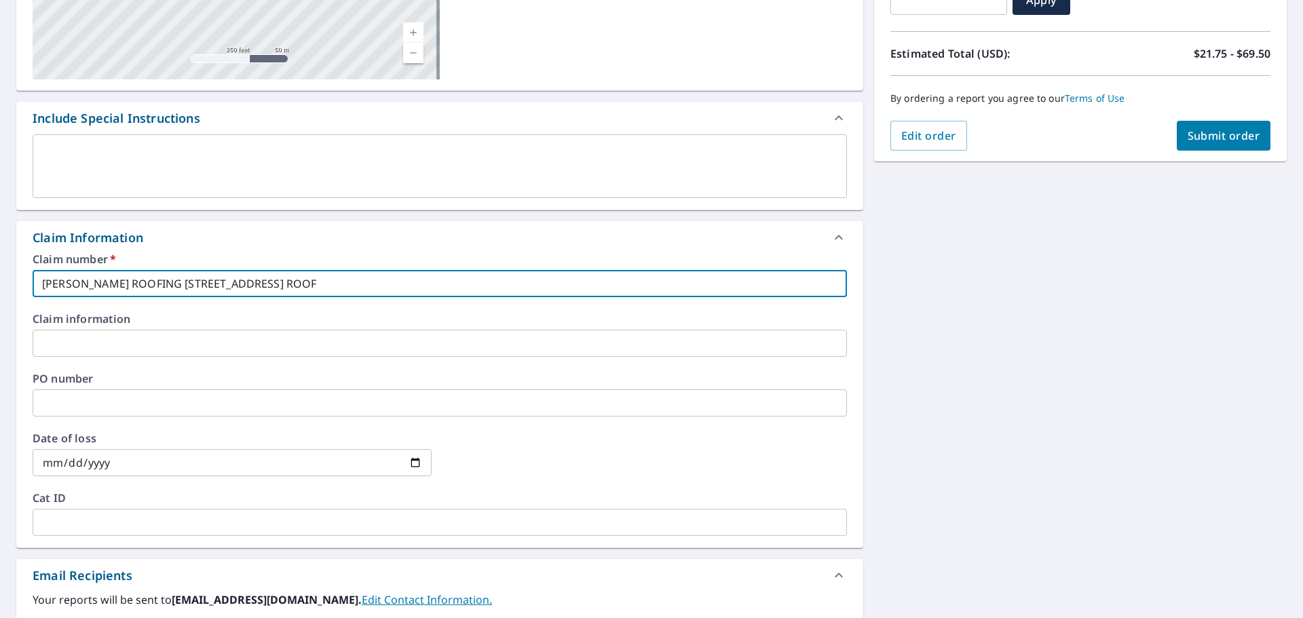
checkbox input "true"
type input "[PERSON_NAME] ROOFING [GEOGRAPHIC_DATA], [GEOGRAPHIC_DATA] ROOF"
checkbox input "true"
type input "[PERSON_NAME] ROOFING [GEOGRAPHIC_DATA], [GEOGRAPHIC_DATA] ROOF"
checkbox input "true"
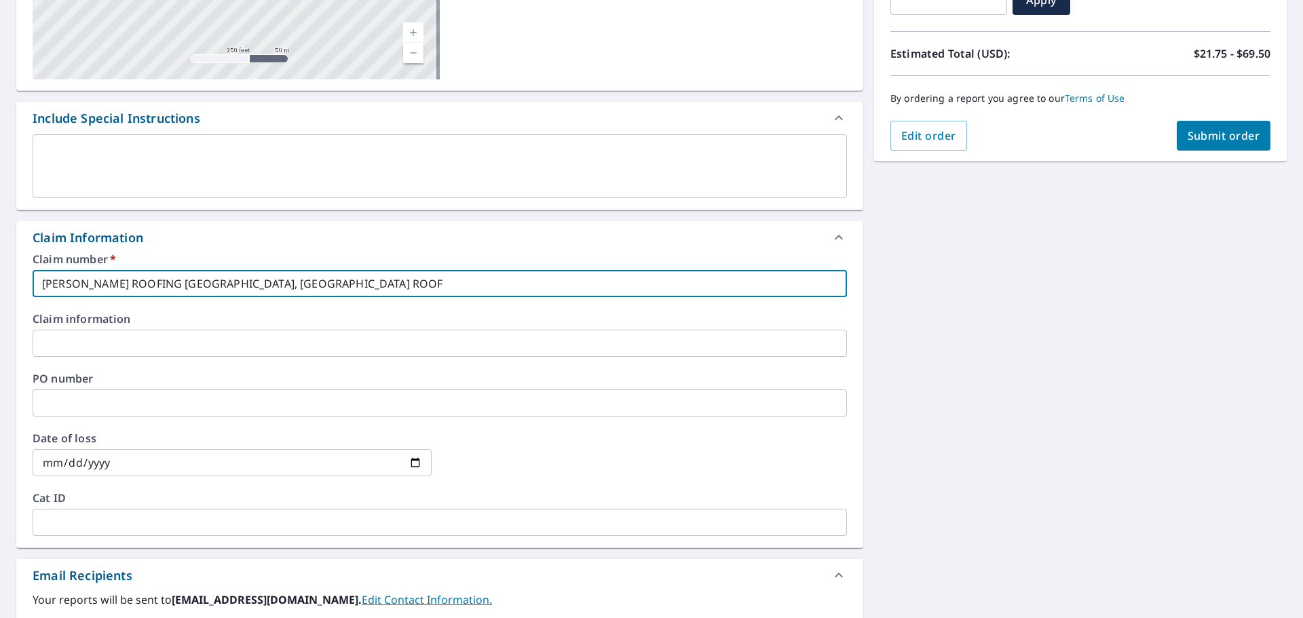
type input "[PERSON_NAME] ROOFING [STREET_ADDRESS] ROOF"
checkbox input "true"
type input "[PERSON_NAME] ROOFING [GEOGRAPHIC_DATA] , [GEOGRAPHIC_DATA] ROOF"
checkbox input "true"
type input "[PERSON_NAME] ROOFING [GEOGRAPHIC_DATA], [GEOGRAPHIC_DATA] ROOF"
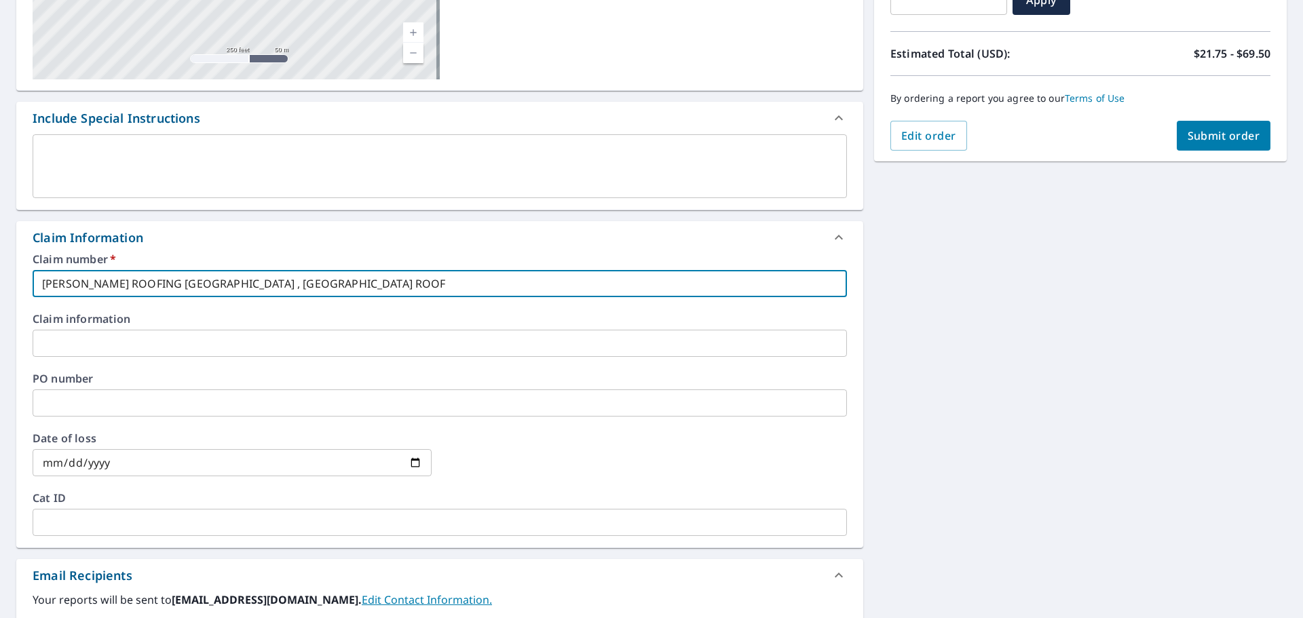
checkbox input "true"
type input "[PERSON_NAME] ROOFING [GEOGRAPHIC_DATA], [GEOGRAPHIC_DATA] ROOF"
checkbox input "true"
type input "[PERSON_NAME] ROOFING [GEOGRAPHIC_DATA], [GEOGRAPHIC_DATA] ROOF"
checkbox input "true"
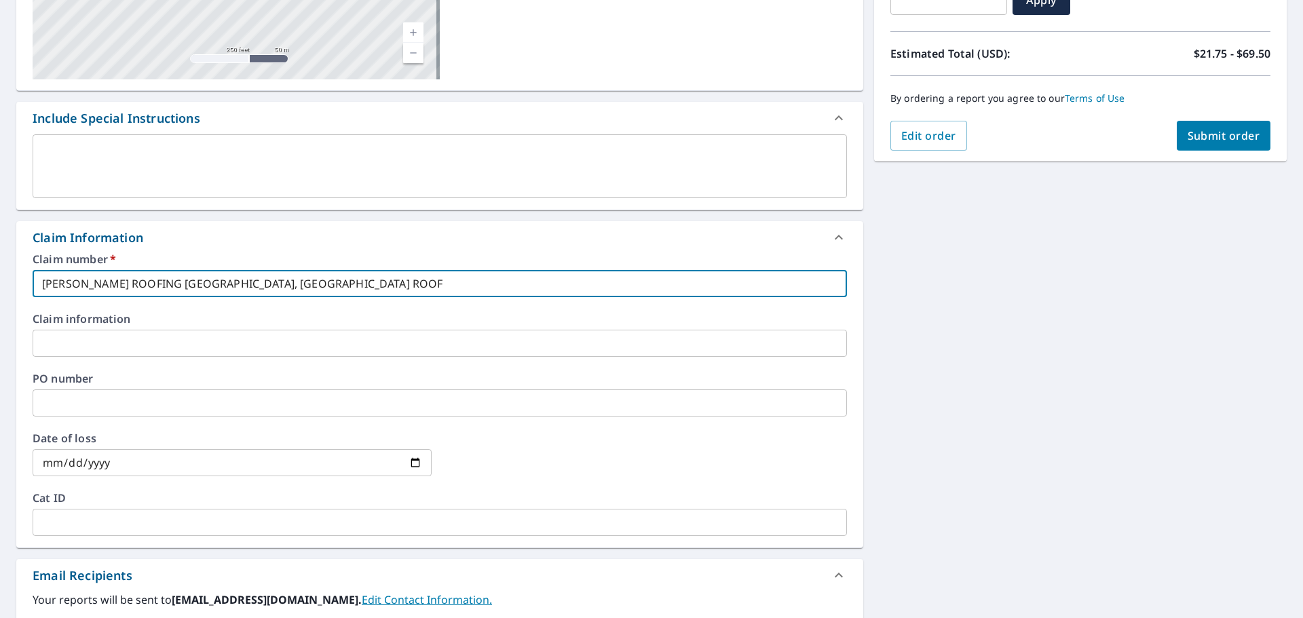
type input "[PERSON_NAME] ROOFING 1701 MEADOWV, [GEOGRAPHIC_DATA] ROOF"
checkbox input "true"
type input "[PERSON_NAME] ROOFING [GEOGRAPHIC_DATA], [GEOGRAPHIC_DATA] ROOF"
checkbox input "true"
type input "[PERSON_NAME] ROOFING [GEOGRAPHIC_DATA][PERSON_NAME], [GEOGRAPHIC_DATA] ROOF"
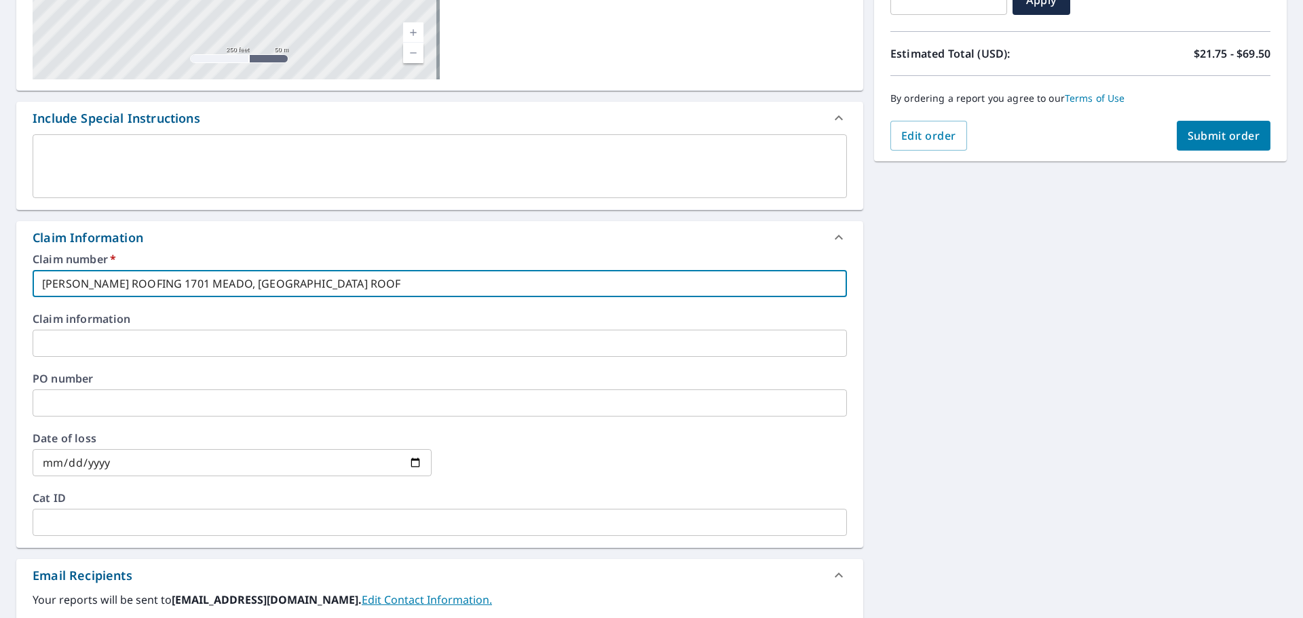
checkbox input "true"
type input "[PERSON_NAME] ROOFING 1701 MEA, [GEOGRAPHIC_DATA] ROOF"
checkbox input "true"
type input "[PERSON_NAME] ROOFING [GEOGRAPHIC_DATA], [GEOGRAPHIC_DATA] ROOF"
checkbox input "true"
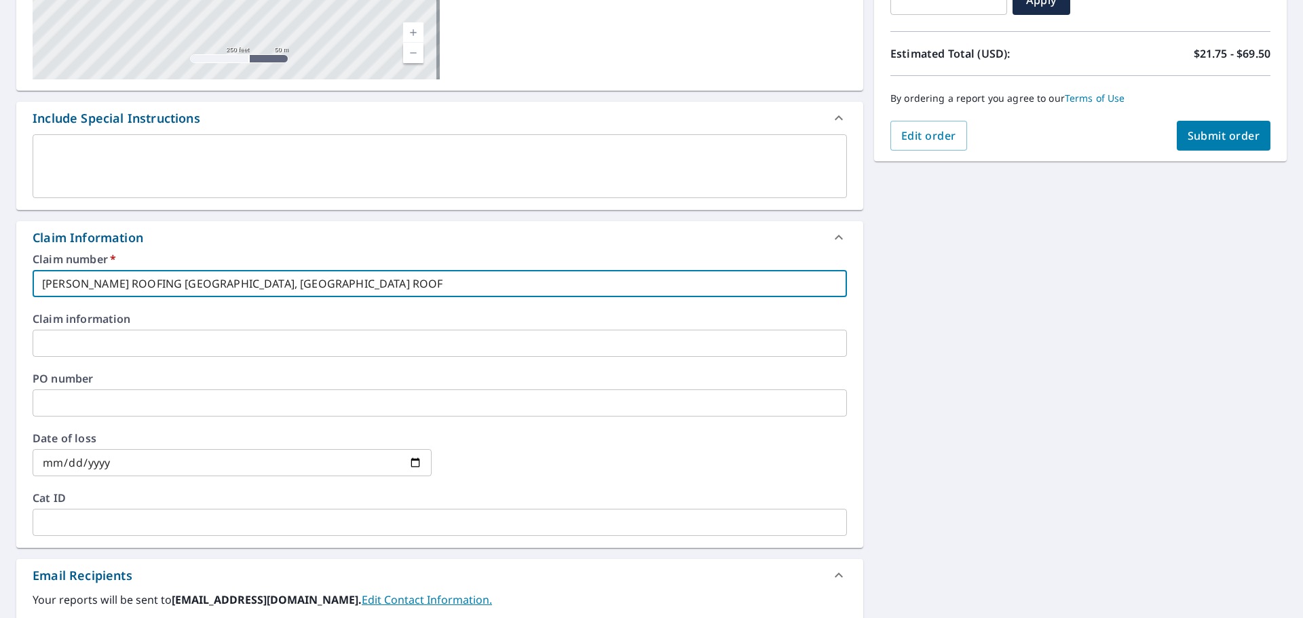
type input "[PERSON_NAME] ROOFING 1701 M, IA ROOF"
checkbox input "true"
type input "[PERSON_NAME] ROOFING 1701 , IA ROOF"
checkbox input "true"
type input "[PERSON_NAME] ROOFING 1701, IA ROOF"
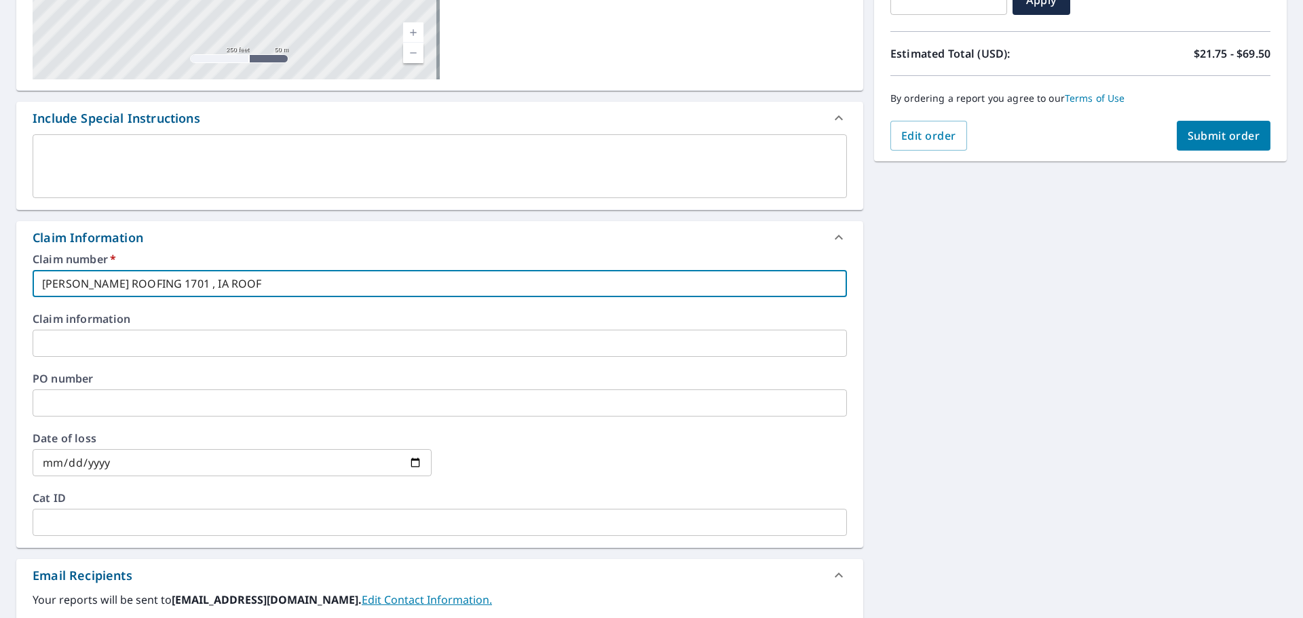
checkbox input "true"
type input "[PERSON_NAME] ROOFING 170, IA ROOF"
checkbox input "true"
type input "[PERSON_NAME] ROOFING 17, IA ROOF"
checkbox input "true"
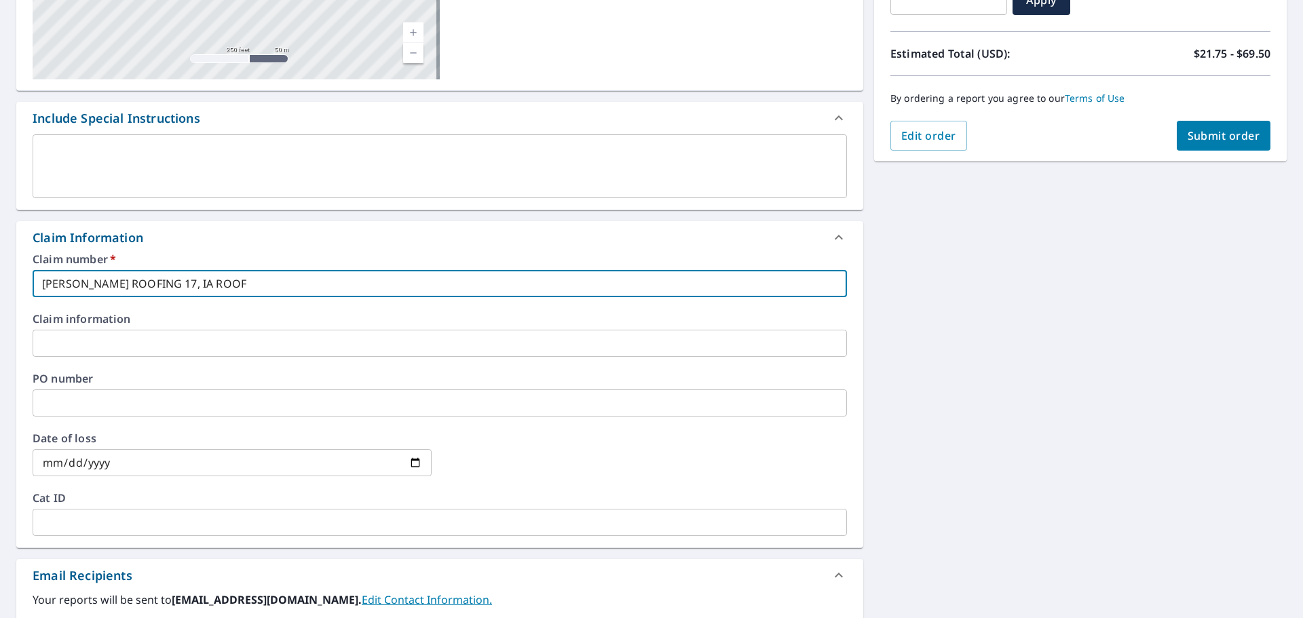
type input "[PERSON_NAME] ROOFING 1, IA ROOF"
checkbox input "true"
type input "[PERSON_NAME] ROOFING , IA ROOF"
checkbox input "true"
type input "[PERSON_NAME] ROOFING 7, IA ROOF"
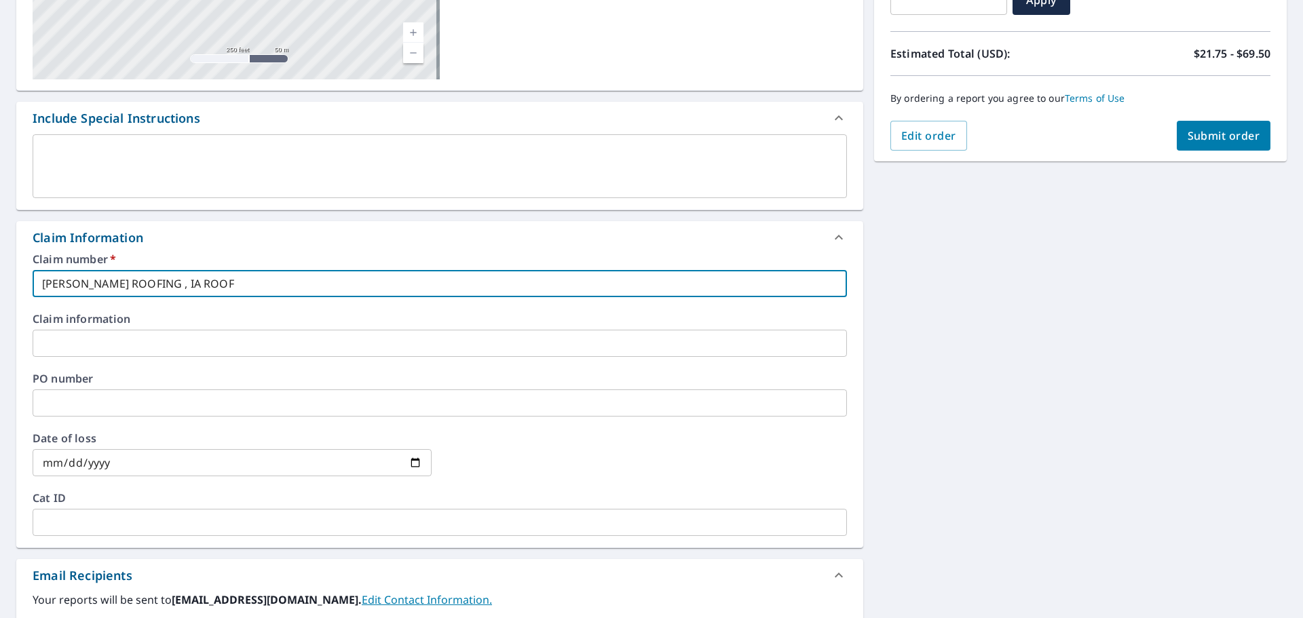
checkbox input "true"
type input "[PERSON_NAME] ROOFING 70, IA ROOF"
checkbox input "true"
type input "[PERSON_NAME] ROOFING 707, IA ROOF"
checkbox input "true"
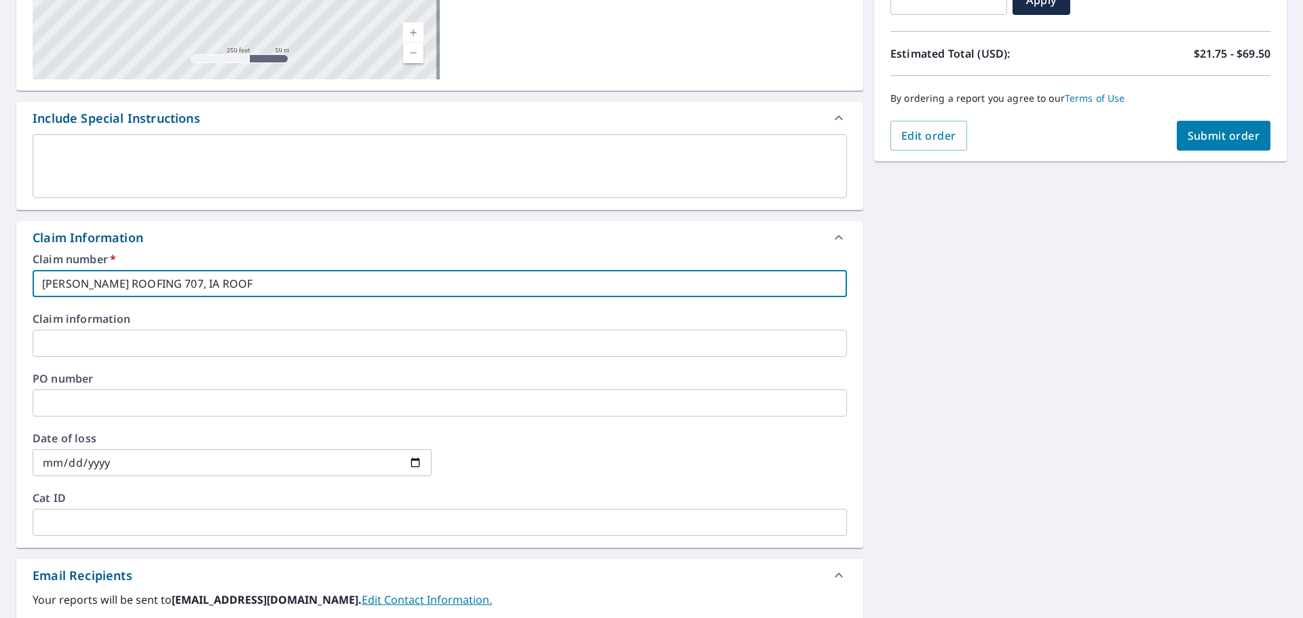
type input "[PERSON_NAME] ROOFING 707 , IA ROOF"
checkbox input "true"
type input "[PERSON_NAME] ROOFING 707 4, IA ROOF"
checkbox input "true"
type input "[PERSON_NAME] ROOFING 707 40, IA ROOF"
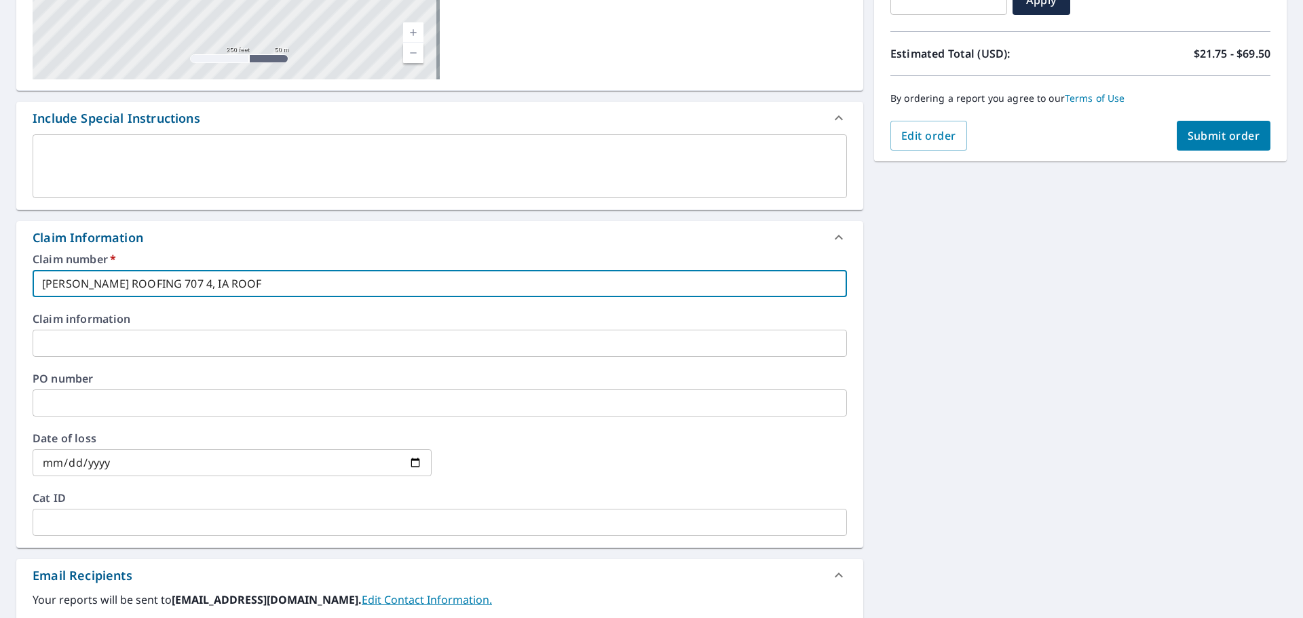
checkbox input "true"
type input "[PERSON_NAME] ROOFING 707 40t, [GEOGRAPHIC_DATA] ROOF"
checkbox input "true"
type input "[PERSON_NAME] ROOFING 707 40th, IA ROOF"
checkbox input "true"
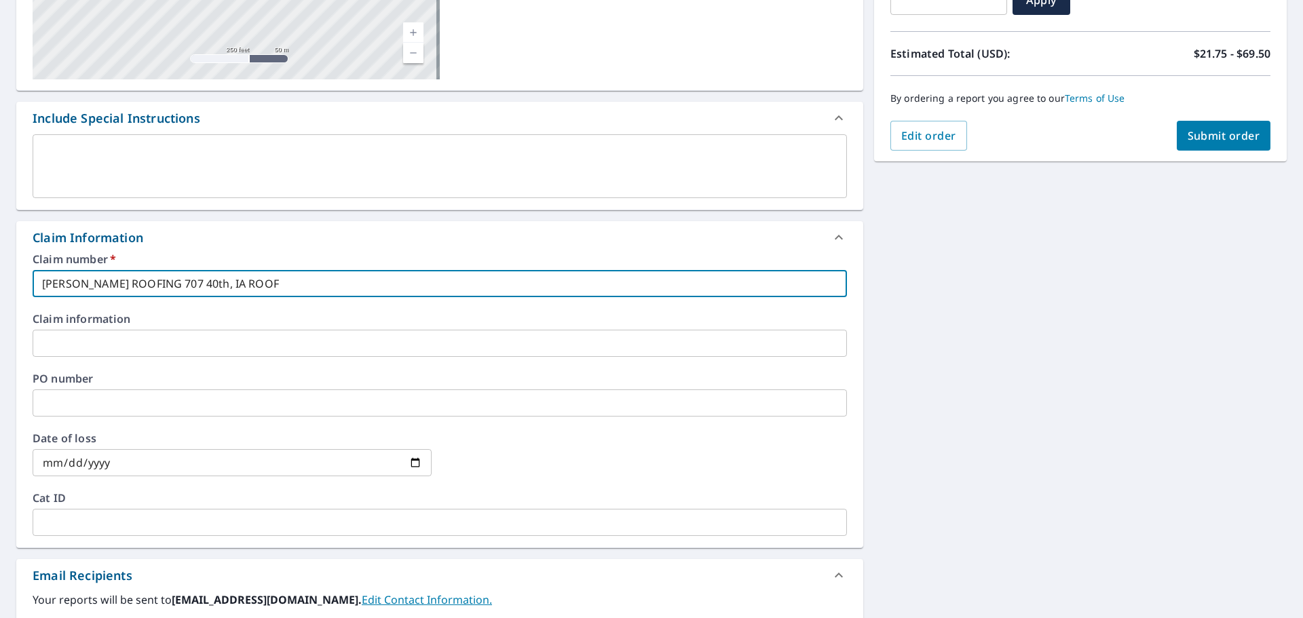
type input "[PERSON_NAME] ROOFING 707 40th , IA ROOF"
checkbox input "true"
type input "[PERSON_NAME] ROOFING [STREET_ADDRESS] ROOF"
checkbox input "true"
type input "[PERSON_NAME] ROOFING [STREET_ADDRESS] ROOF"
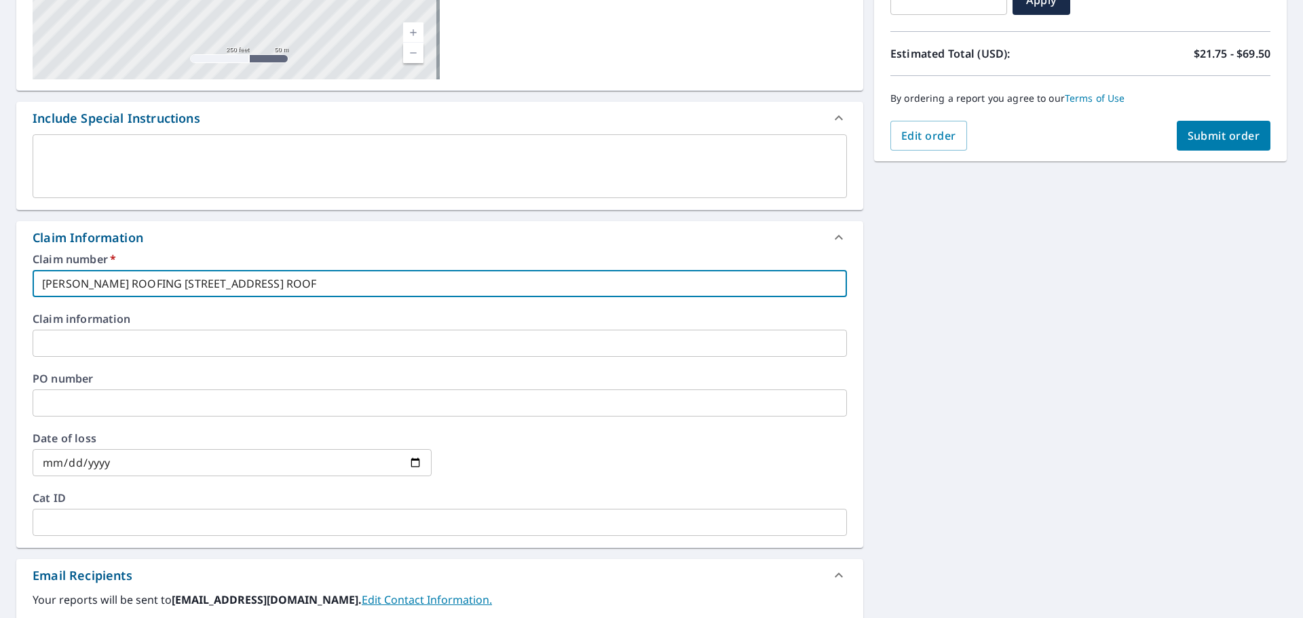
checkbox input "true"
click at [178, 281] on input "[PERSON_NAME] ROOFING 707 40ST [GEOGRAPHIC_DATA], [GEOGRAPHIC_DATA] ROOF" at bounding box center [440, 283] width 814 height 27
click at [187, 283] on input "[PERSON_NAME] ROOFING 707 40ST [GEOGRAPHIC_DATA], [GEOGRAPHIC_DATA] ROOF" at bounding box center [440, 283] width 814 height 27
click at [175, 284] on input "[PERSON_NAME] ROOFING 707 40ST [GEOGRAPHIC_DATA], [GEOGRAPHIC_DATA] ROOF" at bounding box center [440, 283] width 814 height 27
drag, startPoint x: 357, startPoint y: 284, endPoint x: 142, endPoint y: 280, distance: 214.5
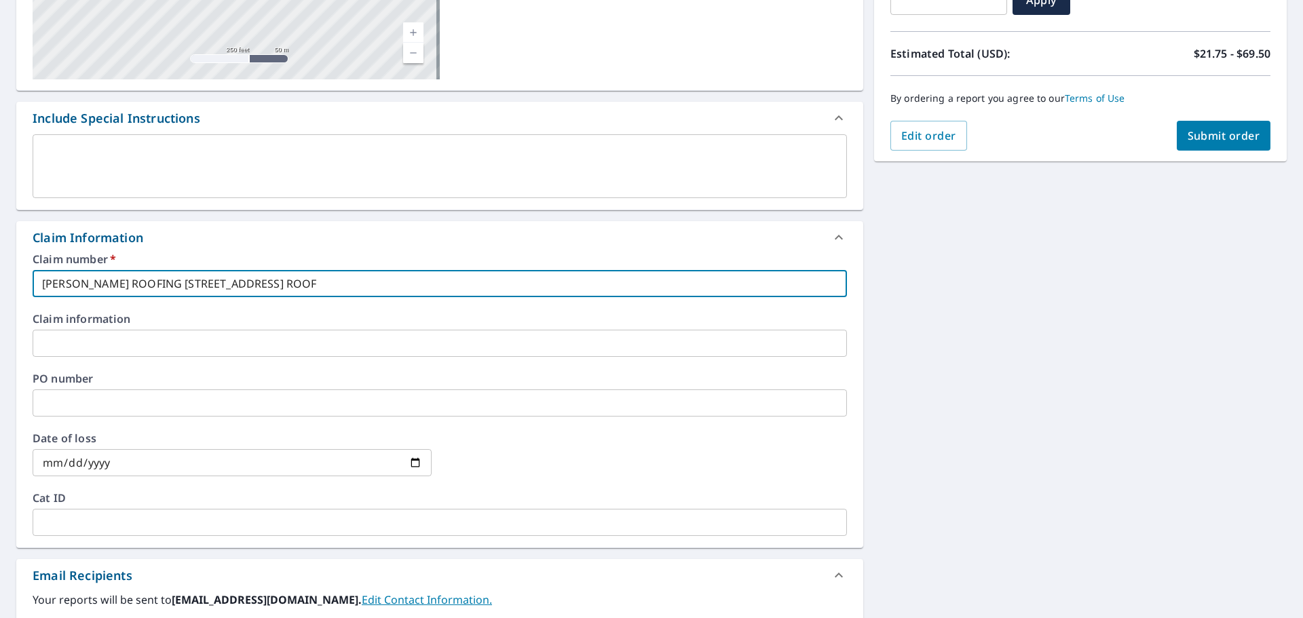
click at [142, 280] on input "[PERSON_NAME] ROOFING [STREET_ADDRESS] ROOF" at bounding box center [440, 283] width 814 height 27
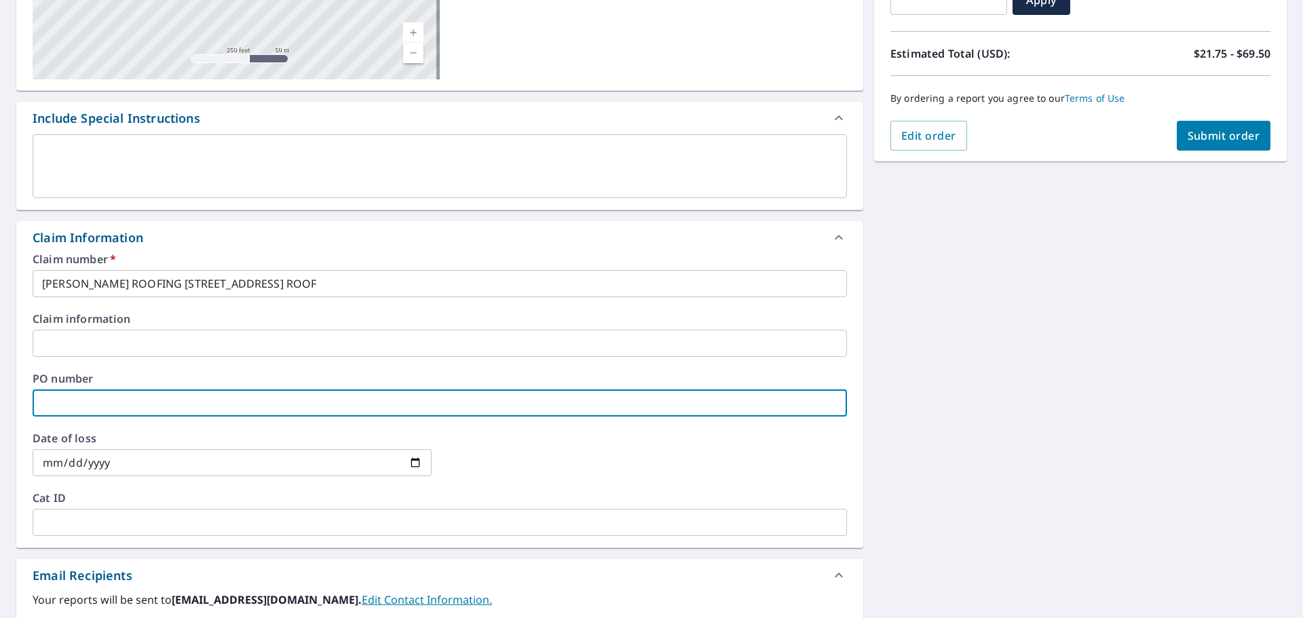
click at [95, 402] on input "text" at bounding box center [440, 402] width 814 height 27
paste input "[STREET_ADDRESS] ROOF"
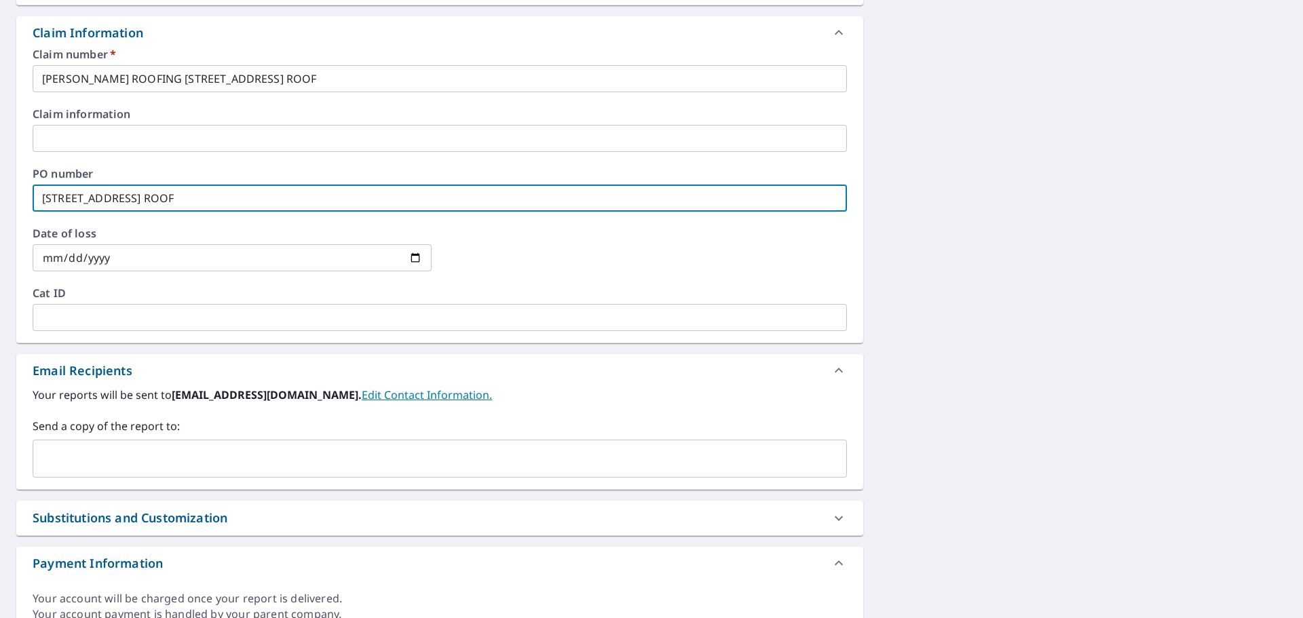
scroll to position [537, 0]
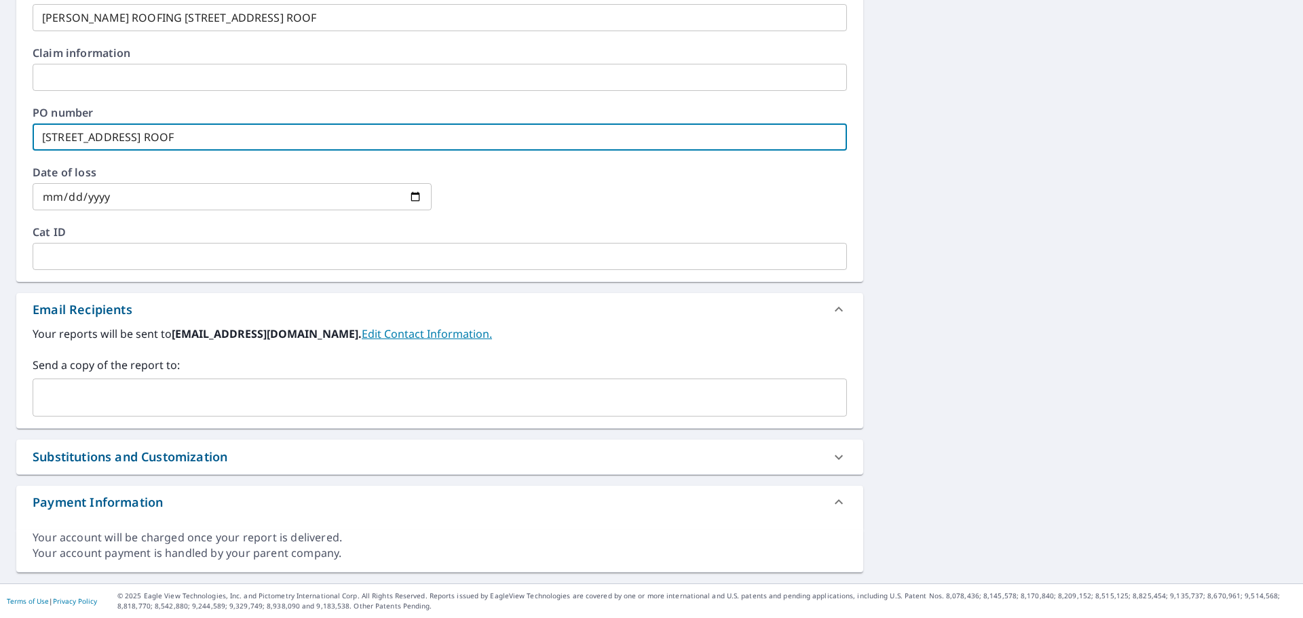
click at [128, 406] on input "text" at bounding box center [430, 398] width 782 height 26
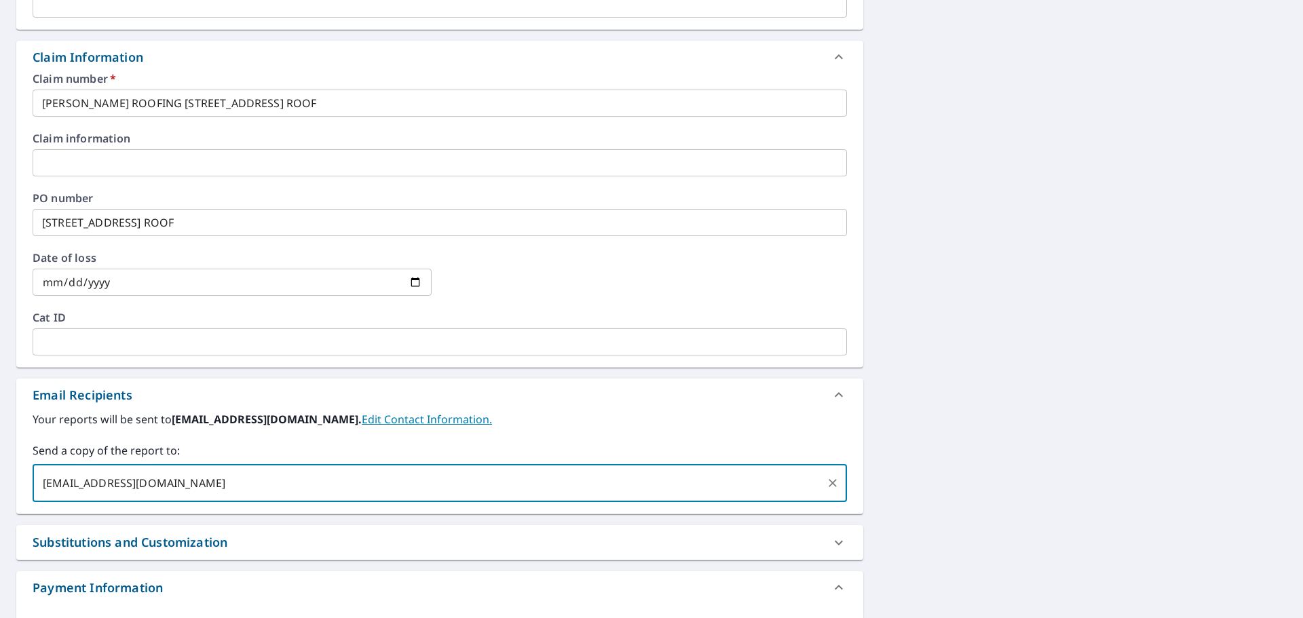
scroll to position [198, 0]
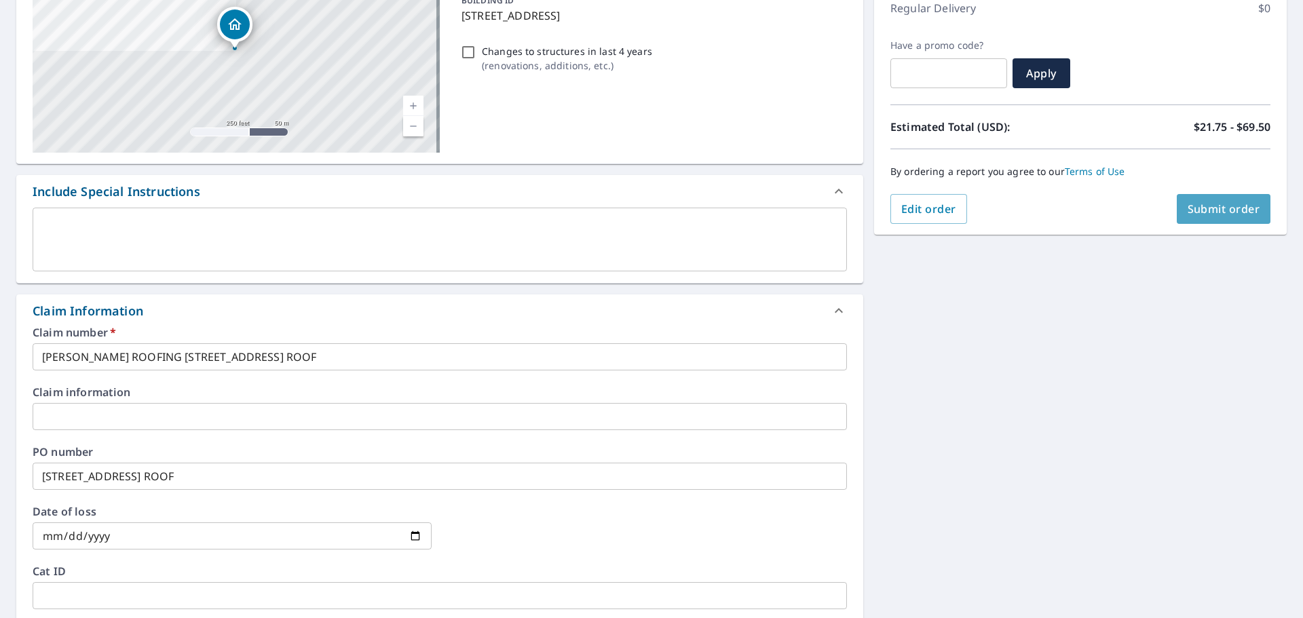
click at [1226, 206] on span "Submit order" at bounding box center [1223, 209] width 73 height 15
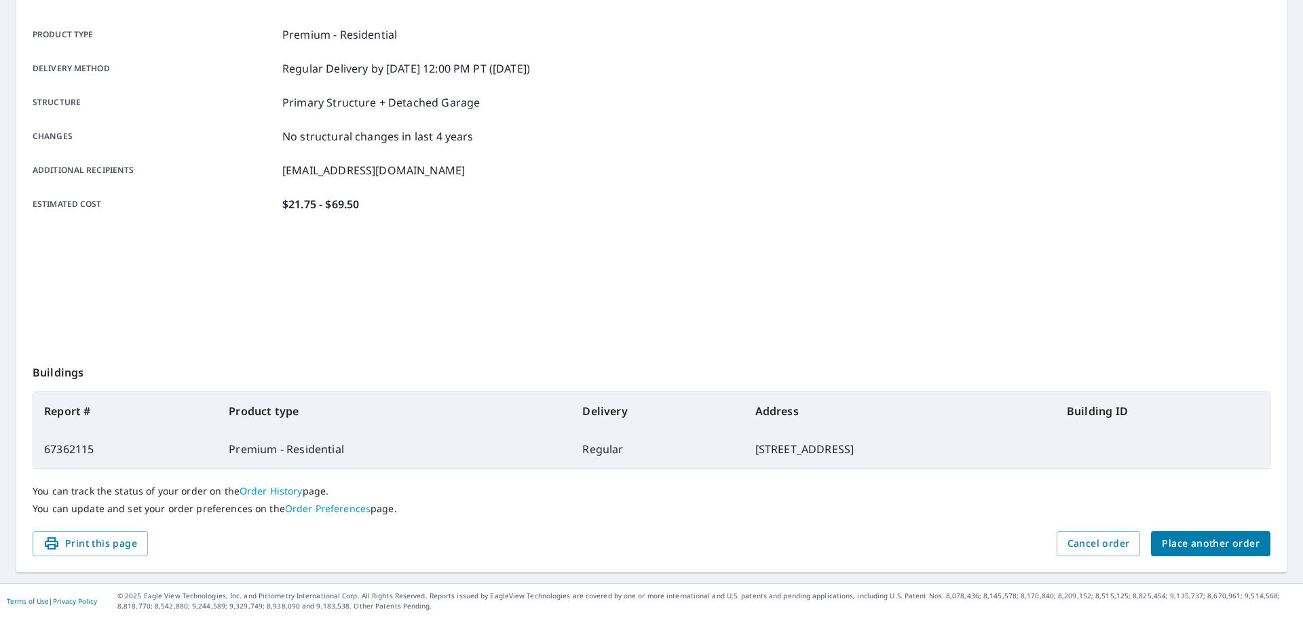
scroll to position [180, 0]
